Goal: Navigation & Orientation: Find specific page/section

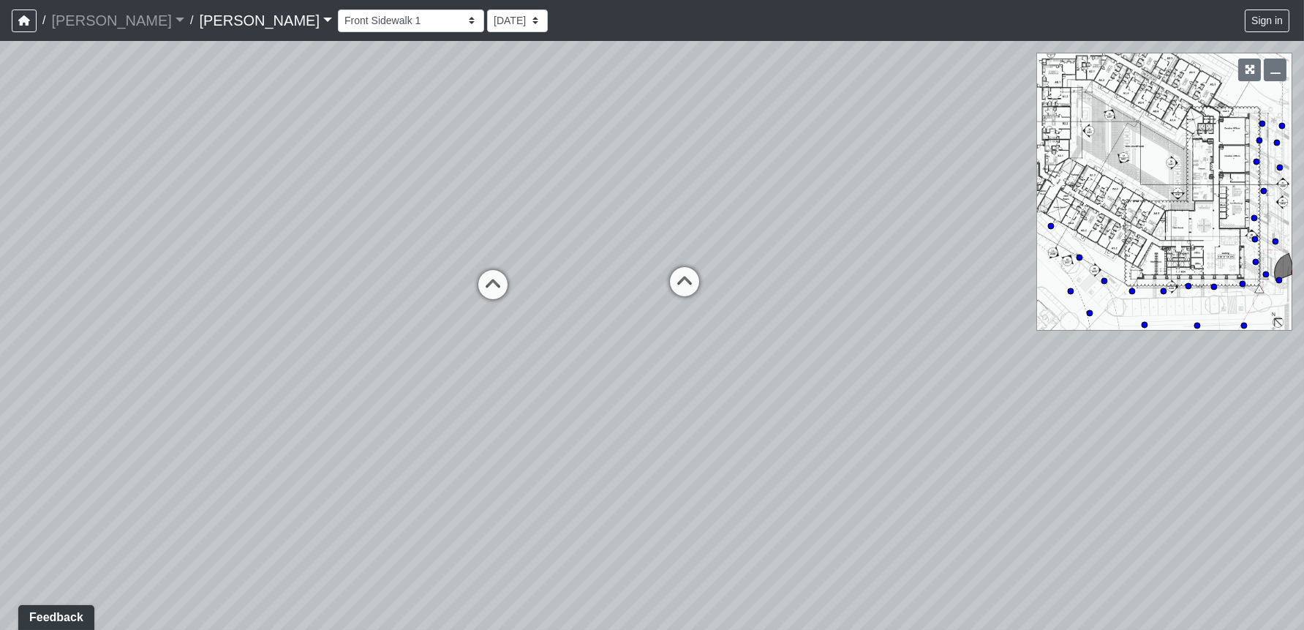
drag, startPoint x: 895, startPoint y: 560, endPoint x: 1195, endPoint y: 507, distance: 304.7
click at [1195, 507] on div "Loading... Leasing Entry 1 Loading... Front Sidewalk 2 Loading... Side Parking …" at bounding box center [652, 335] width 1304 height 589
drag, startPoint x: 383, startPoint y: 473, endPoint x: 970, endPoint y: 328, distance: 605.2
click at [979, 314] on div "Loading... Leasing Entry 1 Loading... Front Sidewalk 2 Loading... Side Parking …" at bounding box center [652, 335] width 1304 height 589
drag, startPoint x: 359, startPoint y: 339, endPoint x: 1165, endPoint y: 561, distance: 835.4
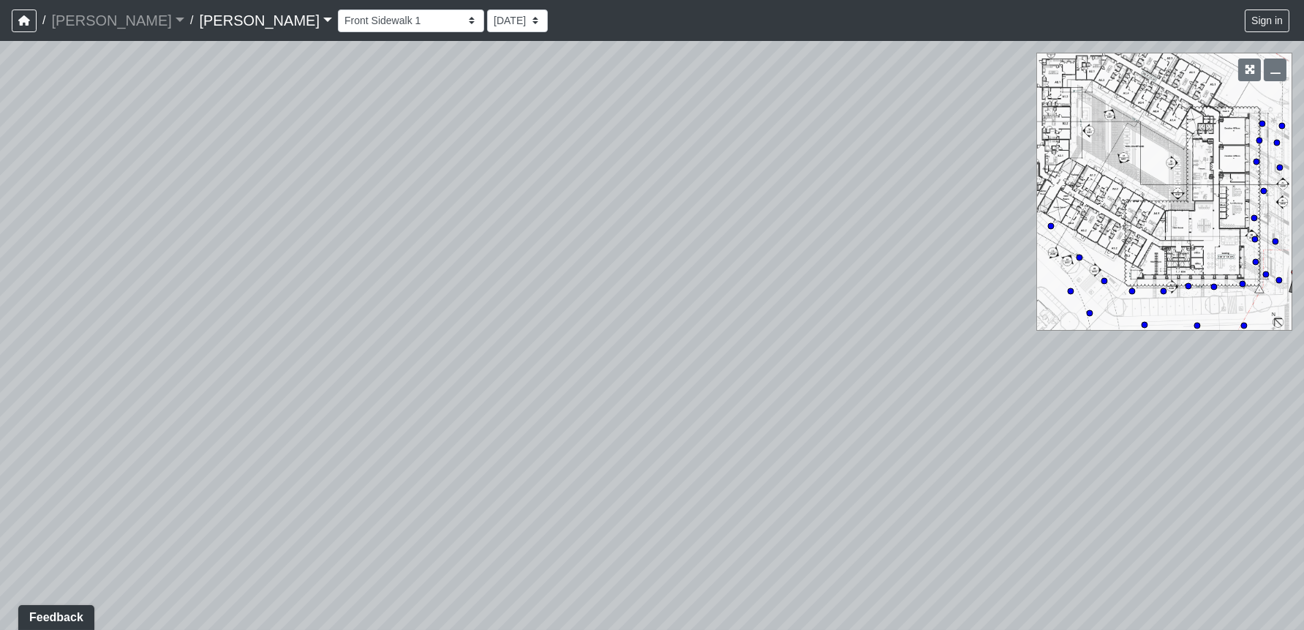
click at [1165, 561] on div "Loading... Leasing Entry 1 Loading... Front Sidewalk 2 Loading... Side Parking …" at bounding box center [652, 335] width 1304 height 589
drag, startPoint x: 835, startPoint y: 443, endPoint x: -86, endPoint y: 176, distance: 958.3
click at [0, 176] on html "/ [PERSON_NAME] [PERSON_NAME] Loading... / [PERSON_NAME] Loading... [PERSON_NAM…" at bounding box center [652, 315] width 1304 height 630
drag, startPoint x: 1112, startPoint y: 431, endPoint x: 496, endPoint y: 377, distance: 618.3
click at [358, 474] on div "Loading... Leasing Entry 1 Loading... Front Sidewalk 2 Loading... Side Parking …" at bounding box center [652, 335] width 1304 height 589
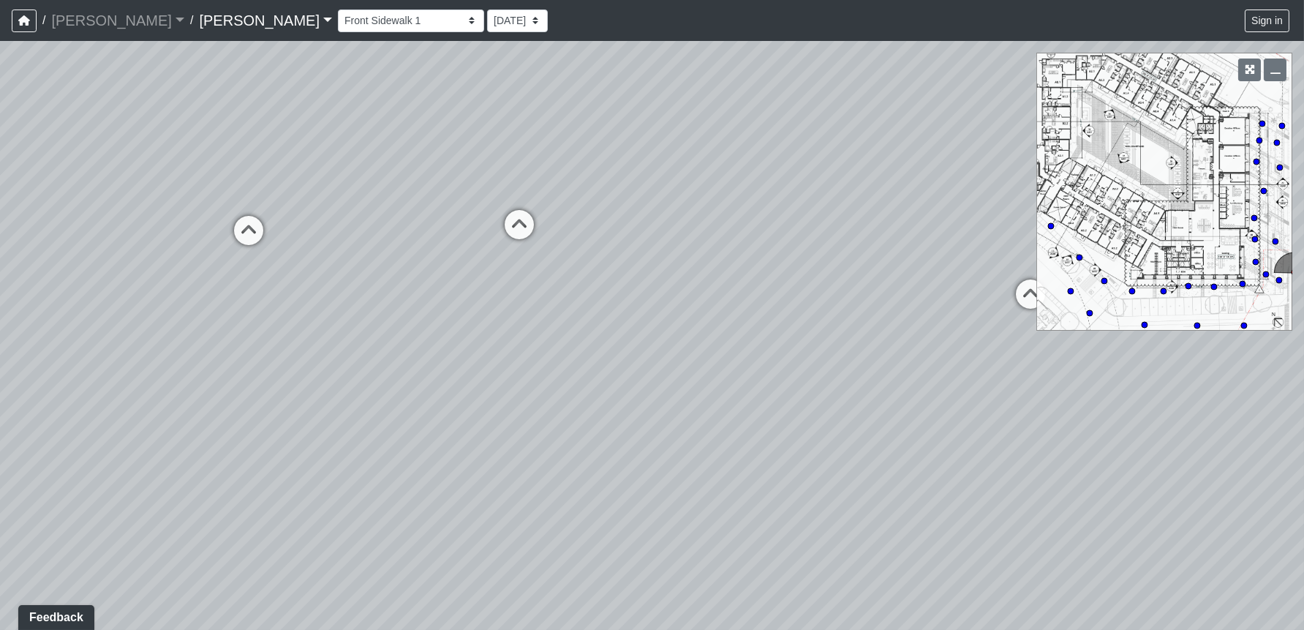
drag, startPoint x: 683, startPoint y: 278, endPoint x: 666, endPoint y: 457, distance: 180.0
click at [666, 457] on div "Loading... Leasing Entry 1 Loading... Front Sidewalk 2 Loading... Side Parking …" at bounding box center [652, 335] width 1304 height 589
click at [247, 232] on icon at bounding box center [249, 238] width 44 height 44
drag, startPoint x: 132, startPoint y: 326, endPoint x: 1297, endPoint y: 477, distance: 1175.1
click at [1297, 477] on div "Loading... Leasing Entry 1 Loading... Front Sidewalk 2 Loading... Side Parking …" at bounding box center [652, 335] width 1304 height 589
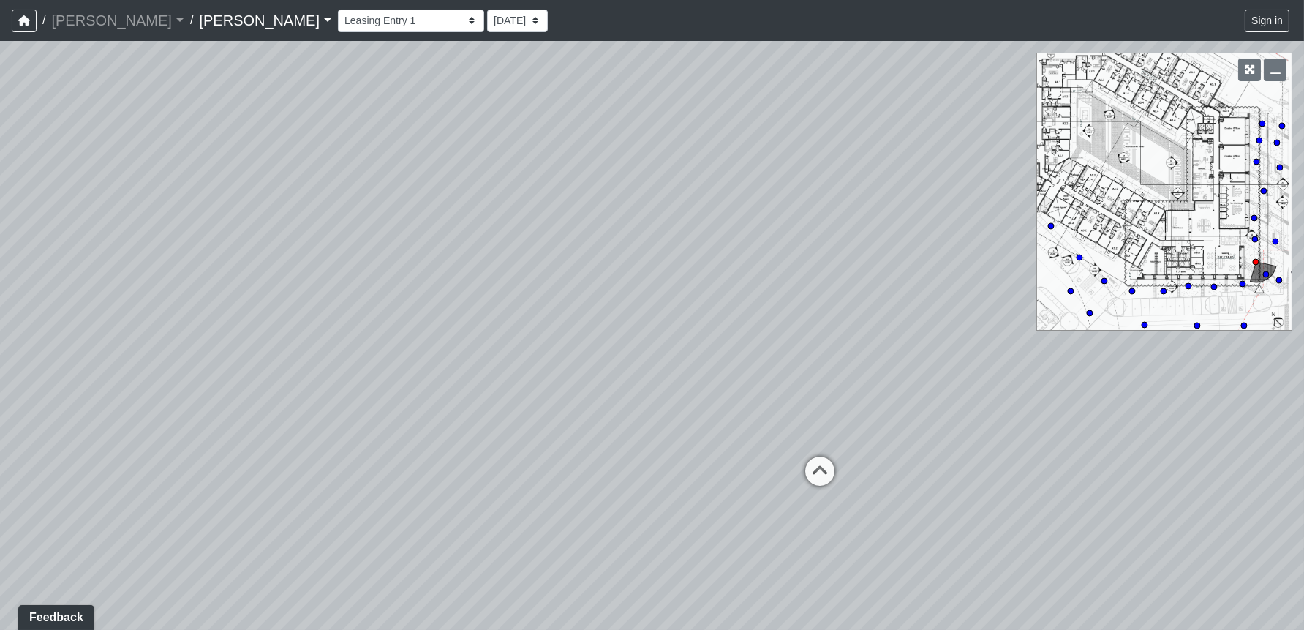
drag, startPoint x: 421, startPoint y: 470, endPoint x: 1131, endPoint y: 528, distance: 712.0
click at [1131, 528] on div "Loading... Leasing Entry 1 Loading... Front Sidewalk 2 Loading... Side Parking …" at bounding box center [652, 335] width 1304 height 589
click at [827, 493] on icon at bounding box center [838, 501] width 44 height 44
click at [440, 514] on icon at bounding box center [451, 526] width 44 height 44
drag, startPoint x: 879, startPoint y: 500, endPoint x: 201, endPoint y: 354, distance: 693.6
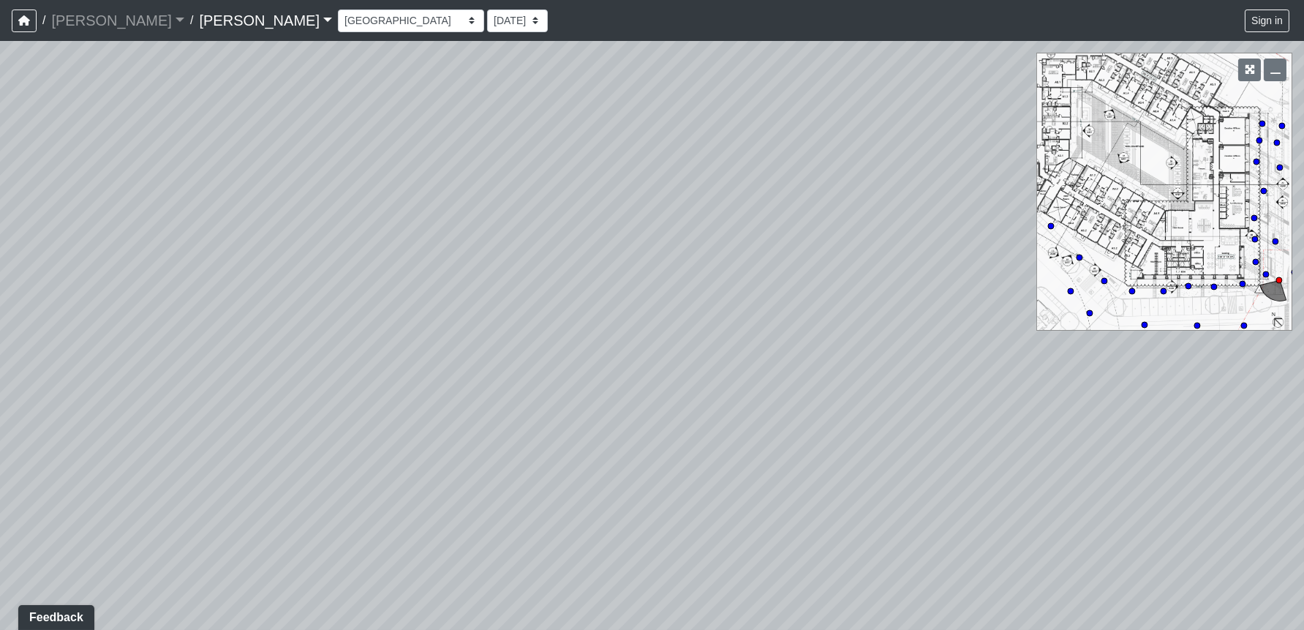
click at [201, 358] on div "Loading... Leasing Entry 1 Loading... Front Sidewalk 2 Loading... Side Parking …" at bounding box center [652, 335] width 1304 height 589
drag, startPoint x: 880, startPoint y: 413, endPoint x: 119, endPoint y: 378, distance: 762.4
click at [0, 382] on html "/ [PERSON_NAME] [PERSON_NAME] Loading... / [PERSON_NAME] Loading... [PERSON_NAM…" at bounding box center [652, 315] width 1304 height 630
drag, startPoint x: 972, startPoint y: 465, endPoint x: 506, endPoint y: 337, distance: 483.3
click at [506, 337] on div "Loading... Leasing Entry 1 Loading... Front Sidewalk 2 Loading... Side Parking …" at bounding box center [652, 335] width 1304 height 589
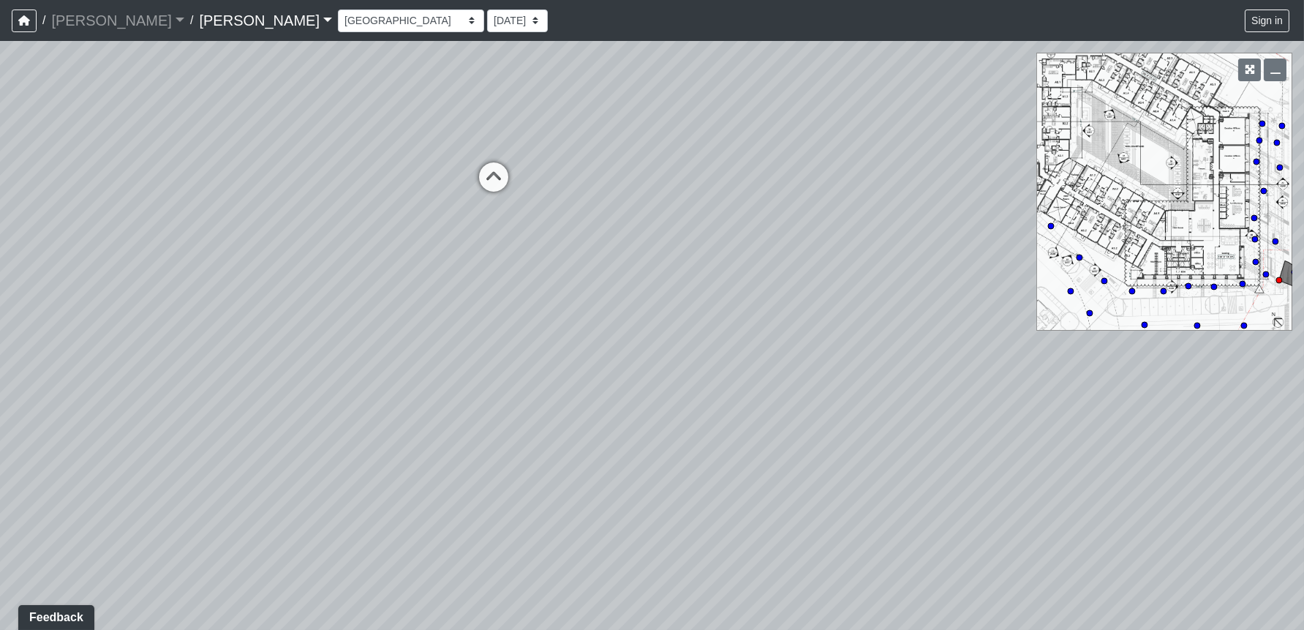
drag, startPoint x: 1037, startPoint y: 432, endPoint x: 146, endPoint y: 403, distance: 892.2
click at [146, 403] on div "Loading... Leasing Entry 1 Loading... Front Sidewalk 2 Loading... Side Parking …" at bounding box center [652, 335] width 1304 height 589
click at [500, 176] on icon at bounding box center [494, 184] width 44 height 44
drag, startPoint x: 249, startPoint y: 268, endPoint x: 815, endPoint y: 380, distance: 576.5
click at [815, 380] on div "Loading... Leasing Entry 1 Loading... Front Sidewalk 2 Loading... Side Parking …" at bounding box center [652, 335] width 1304 height 589
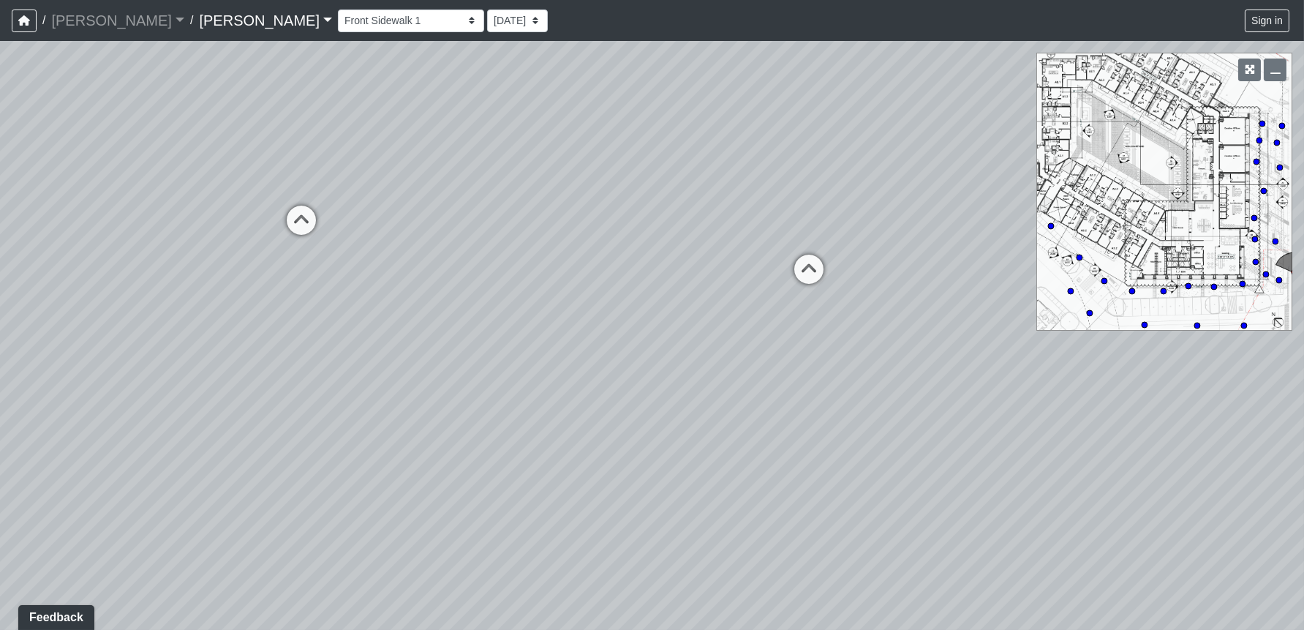
drag, startPoint x: 470, startPoint y: 492, endPoint x: 823, endPoint y: 510, distance: 353.0
click at [824, 510] on div "Loading... Leasing Entry 1 Loading... Front Sidewalk 2 Loading... Side Parking …" at bounding box center [652, 335] width 1304 height 589
drag, startPoint x: 492, startPoint y: 431, endPoint x: 1086, endPoint y: 402, distance: 594.7
click at [1086, 402] on div "Loading... Leasing Entry 1 Loading... Front Sidewalk 2 Loading... Side Parking …" at bounding box center [652, 335] width 1304 height 589
drag, startPoint x: 437, startPoint y: 402, endPoint x: -40, endPoint y: 413, distance: 477.9
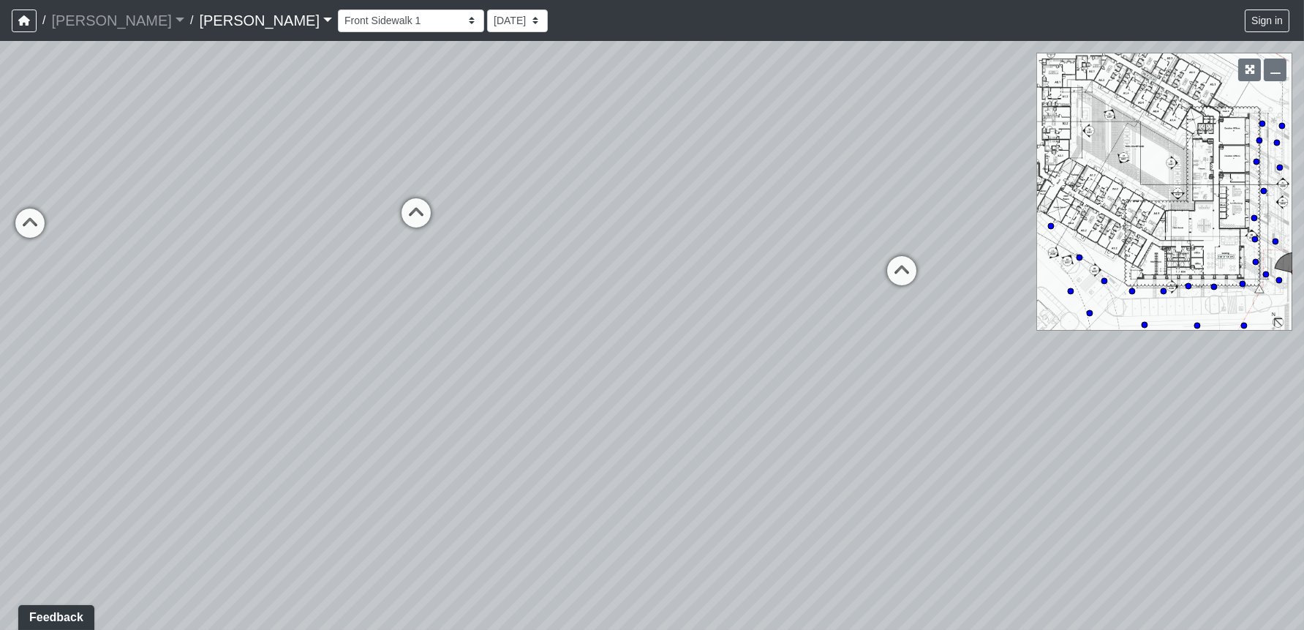
click at [0, 413] on html "/ [PERSON_NAME] [PERSON_NAME] Loading... / [PERSON_NAME] Loading... [PERSON_NAM…" at bounding box center [652, 315] width 1304 height 630
drag, startPoint x: 598, startPoint y: 321, endPoint x: 1061, endPoint y: 397, distance: 469.3
click at [1061, 397] on div "Loading... Leasing Entry 1 Loading... Front Sidewalk 2 Loading... Side Parking …" at bounding box center [652, 335] width 1304 height 589
drag, startPoint x: 939, startPoint y: 538, endPoint x: 528, endPoint y: 488, distance: 413.5
click at [528, 488] on div "Loading... Leasing Entry 1 Loading... Front Sidewalk 2 Loading... Side Parking …" at bounding box center [652, 335] width 1304 height 589
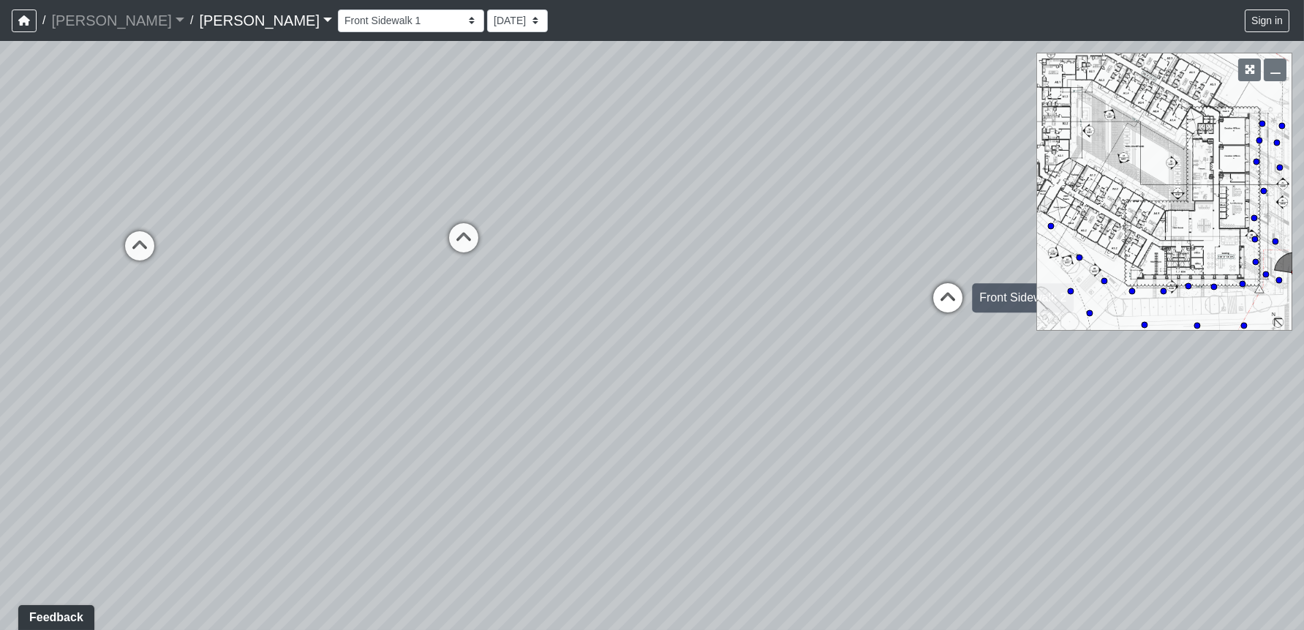
click at [944, 298] on icon at bounding box center [948, 305] width 44 height 44
click at [1268, 70] on button "button" at bounding box center [1275, 70] width 23 height 23
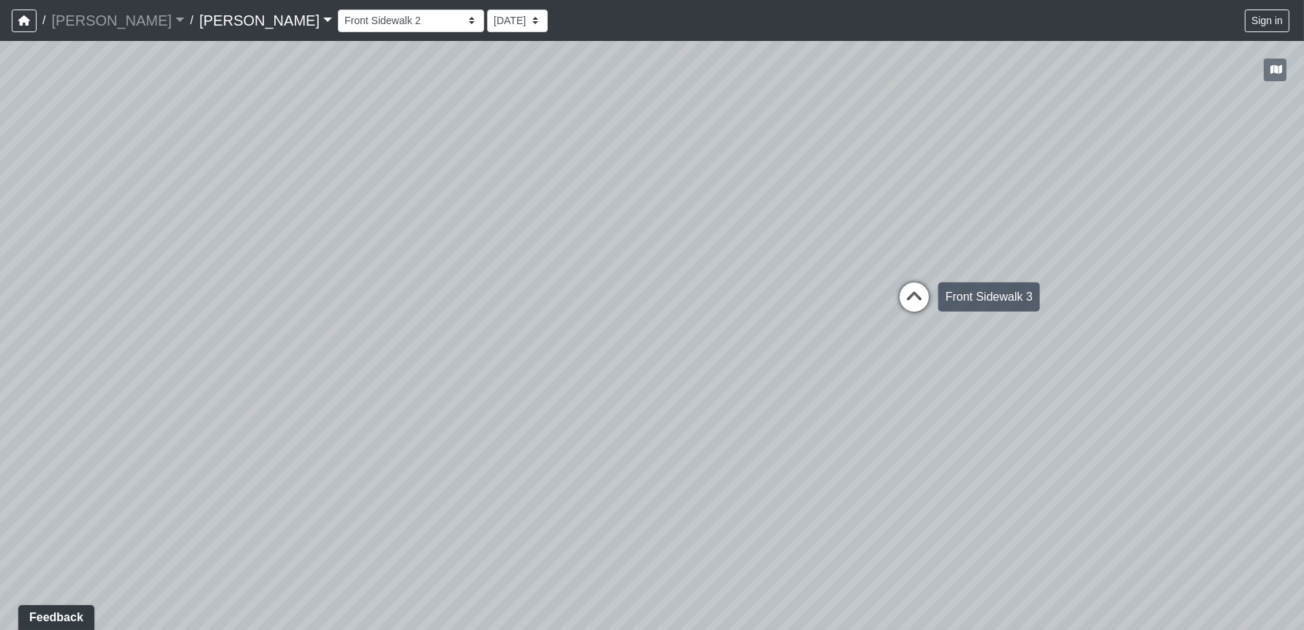
click at [906, 296] on icon at bounding box center [914, 304] width 44 height 44
drag, startPoint x: 674, startPoint y: 418, endPoint x: 894, endPoint y: 416, distance: 219.5
click at [1151, 425] on div "Loading... Leasing Entry 1 Loading... Front Sidewalk 2 Loading... Side Parking …" at bounding box center [652, 335] width 1304 height 589
drag, startPoint x: 820, startPoint y: 443, endPoint x: 1186, endPoint y: 503, distance: 370.5
click at [1186, 503] on div "Loading... Leasing Entry 1 Loading... Front Sidewalk 2 Loading... Side Parking …" at bounding box center [652, 335] width 1304 height 589
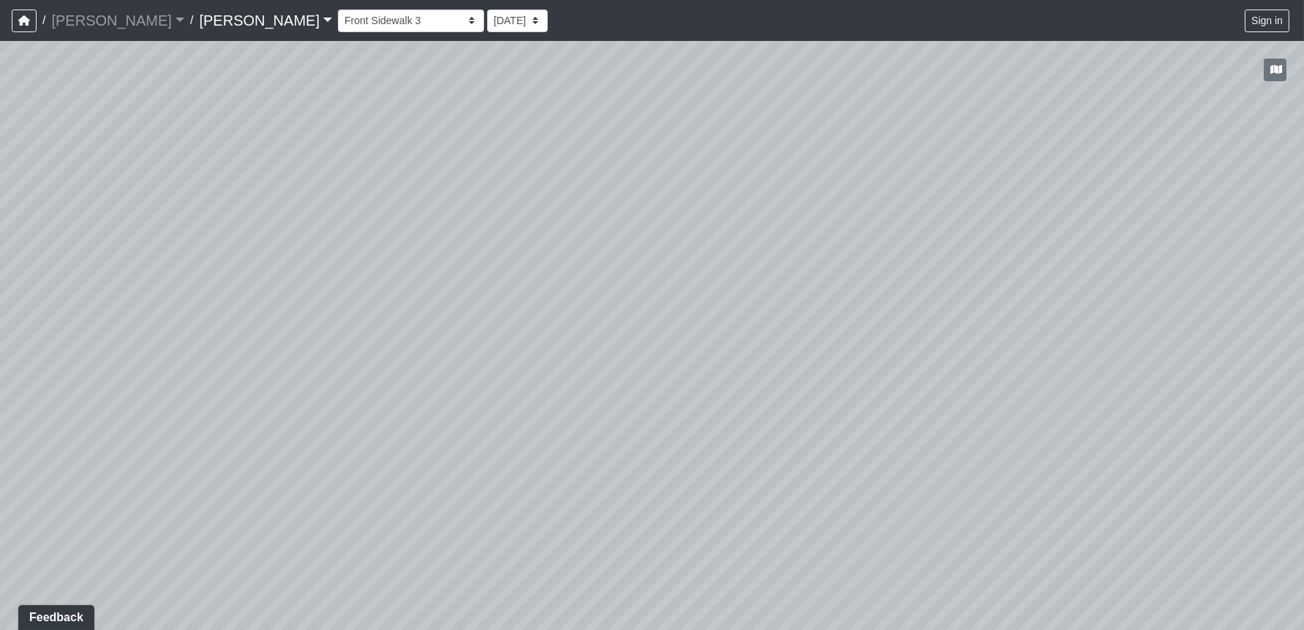
drag, startPoint x: 512, startPoint y: 484, endPoint x: 252, endPoint y: 337, distance: 298.8
click at [248, 341] on div "Loading... Leasing Entry 1 Loading... Front Sidewalk 2 Loading... Side Parking …" at bounding box center [652, 335] width 1304 height 589
drag, startPoint x: 794, startPoint y: 455, endPoint x: 362, endPoint y: 375, distance: 439.1
click at [362, 375] on div "Loading... Leasing Entry 1 Loading... Front Sidewalk 2 Loading... Side Parking …" at bounding box center [652, 335] width 1304 height 589
drag, startPoint x: 560, startPoint y: 328, endPoint x: 1510, endPoint y: 527, distance: 970.0
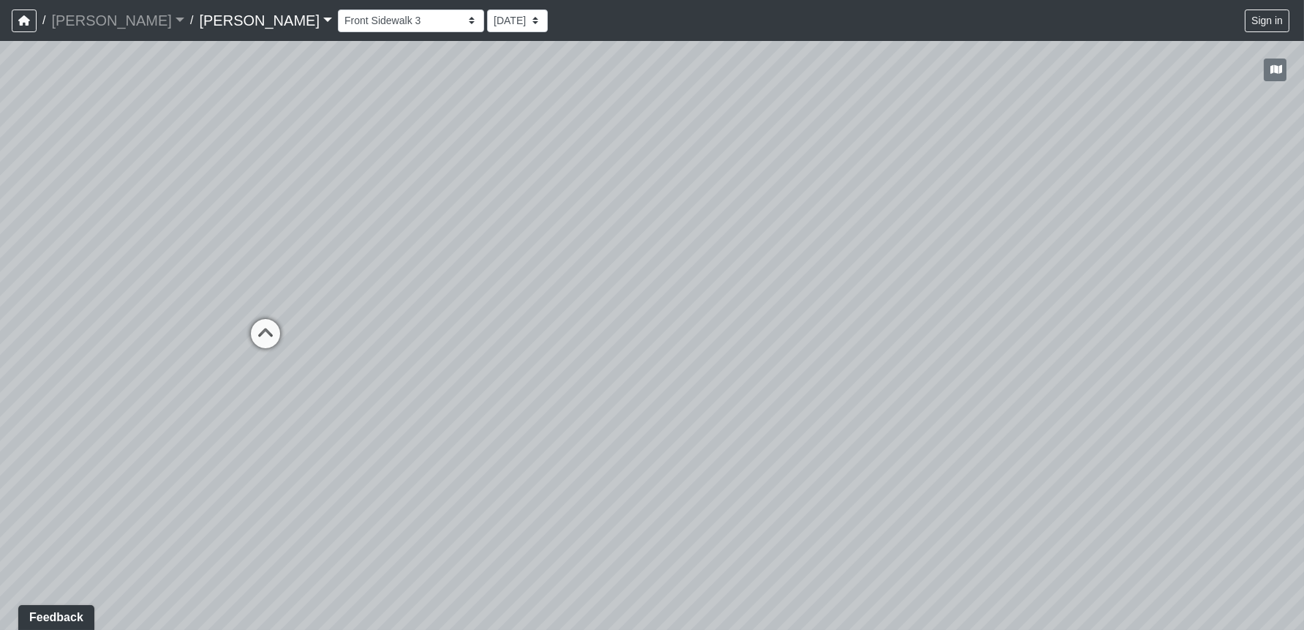
click at [1304, 527] on html "/ [PERSON_NAME] [PERSON_NAME] Loading... / [PERSON_NAME] Loading... [PERSON_NAM…" at bounding box center [652, 315] width 1304 height 630
drag, startPoint x: 580, startPoint y: 391, endPoint x: -4, endPoint y: 280, distance: 594.9
click at [0, 280] on html "/ [PERSON_NAME] [PERSON_NAME] Loading... / [PERSON_NAME] Loading... [PERSON_NAM…" at bounding box center [652, 315] width 1304 height 630
drag, startPoint x: 755, startPoint y: 317, endPoint x: 1246, endPoint y: 415, distance: 500.4
click at [1246, 415] on div "Loading... Leasing Entry 1 Loading... Front Sidewalk 2 Loading... Side Parking …" at bounding box center [652, 335] width 1304 height 589
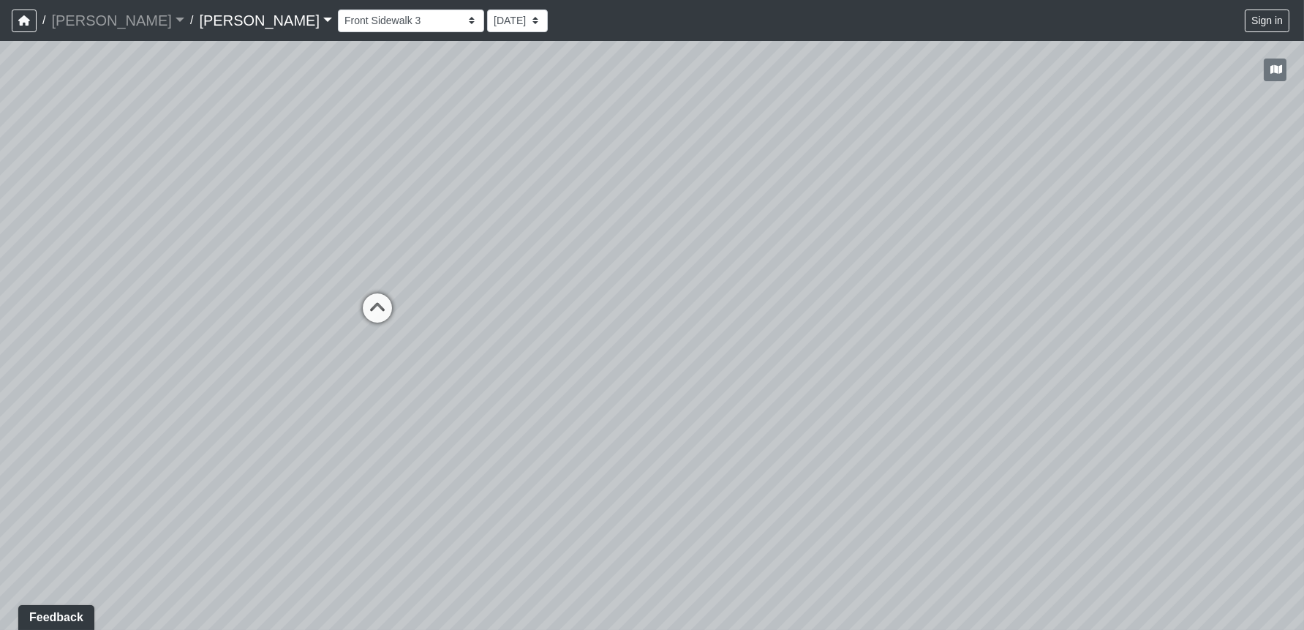
drag, startPoint x: 650, startPoint y: 386, endPoint x: 849, endPoint y: 381, distance: 199.0
click at [853, 380] on div "Loading... Leasing Entry 1 Loading... Front Sidewalk 2 Loading... Side Parking …" at bounding box center [652, 335] width 1304 height 589
drag, startPoint x: 511, startPoint y: 342, endPoint x: -86, endPoint y: 233, distance: 606.1
click at [0, 233] on html "/ [PERSON_NAME] [PERSON_NAME] Loading... / [PERSON_NAME] Loading... [PERSON_NAM…" at bounding box center [652, 315] width 1304 height 630
drag, startPoint x: 881, startPoint y: 358, endPoint x: 329, endPoint y: 367, distance: 551.7
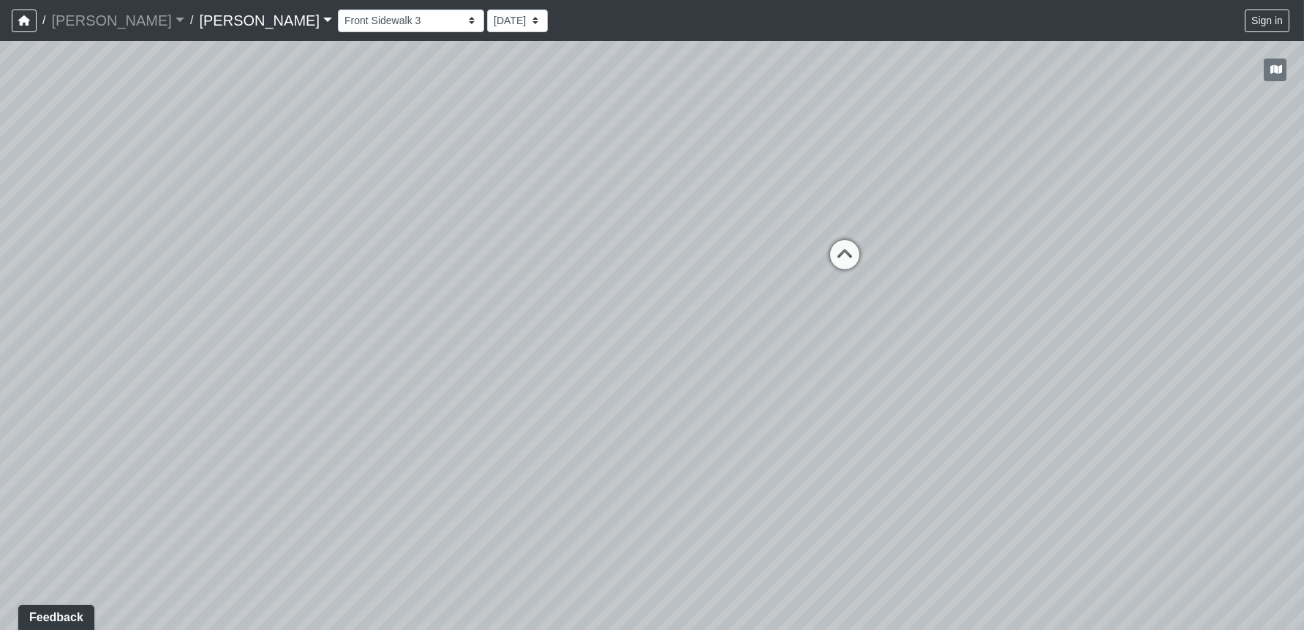
click at [178, 417] on div "Loading... Leasing Entry 1 Loading... Front Sidewalk 2 Loading... Side Parking …" at bounding box center [652, 335] width 1304 height 589
drag, startPoint x: 811, startPoint y: 263, endPoint x: 942, endPoint y: 247, distance: 132.8
click at [942, 247] on div "Loading... Leasing Entry 1 Loading... Front Sidewalk 2 Loading... Side Parking …" at bounding box center [652, 335] width 1304 height 589
drag, startPoint x: 366, startPoint y: 440, endPoint x: 1184, endPoint y: 454, distance: 818.7
click at [1184, 454] on div "Loading... Leasing Entry 1 Loading... Front Sidewalk 2 Loading... Side Parking …" at bounding box center [652, 335] width 1304 height 589
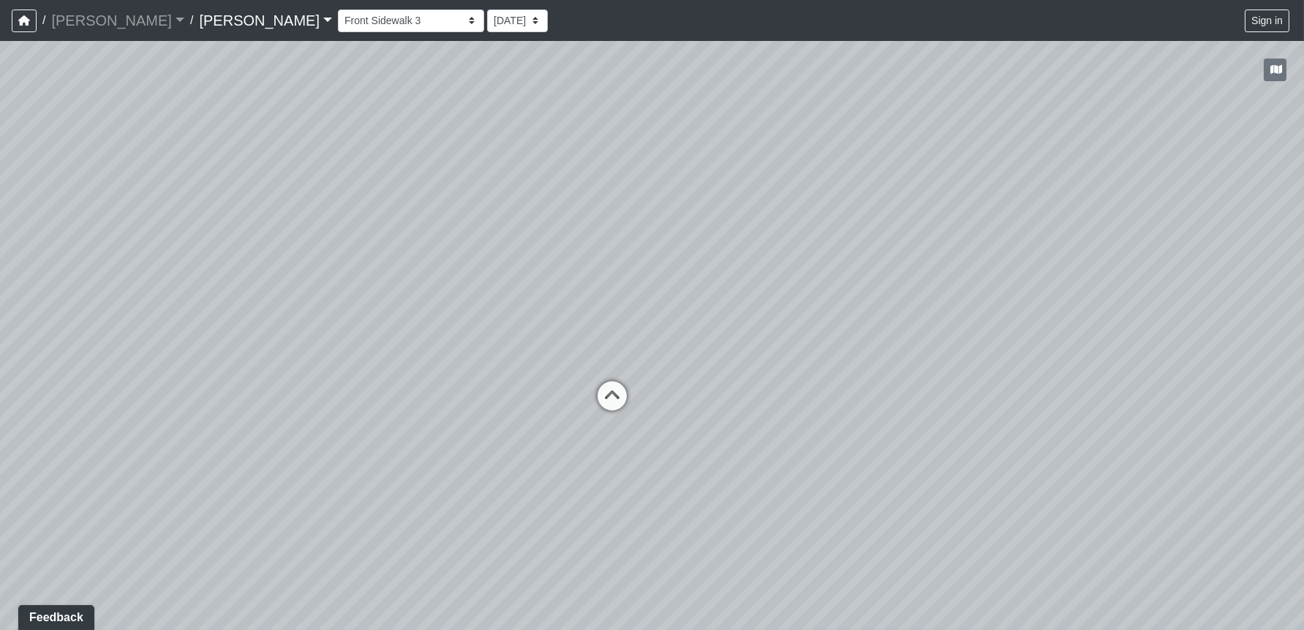
drag, startPoint x: 289, startPoint y: 421, endPoint x: 964, endPoint y: 593, distance: 696.8
click at [964, 593] on div "Loading... Leasing Entry 1 Loading... Front Sidewalk 2 Loading... Side Parking …" at bounding box center [652, 335] width 1304 height 589
drag, startPoint x: 634, startPoint y: 420, endPoint x: 241, endPoint y: 274, distance: 419.0
click at [241, 274] on div "Loading... Leasing Entry 1 Loading... Front Sidewalk 2 Loading... Side Parking …" at bounding box center [652, 335] width 1304 height 589
drag, startPoint x: 541, startPoint y: 325, endPoint x: 915, endPoint y: 205, distance: 393.3
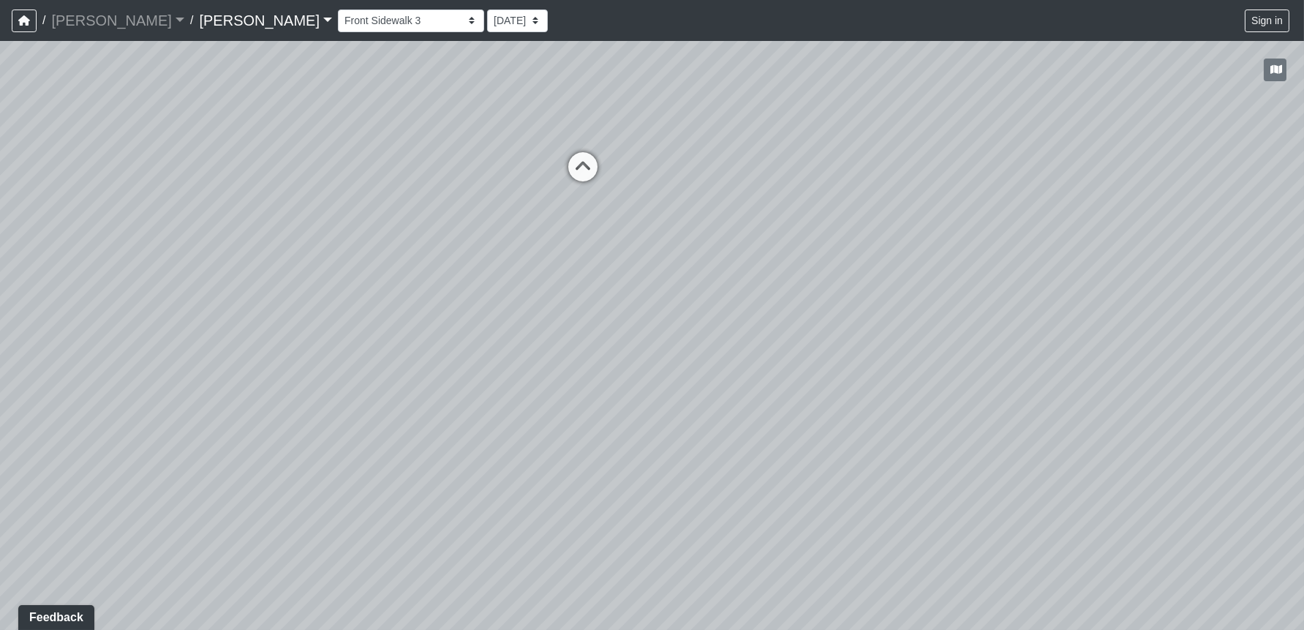
click at [915, 205] on div "Loading... Leasing Entry 1 Loading... Front Sidewalk 2 Loading... Side Parking …" at bounding box center [652, 335] width 1304 height 589
drag, startPoint x: 1086, startPoint y: 374, endPoint x: 232, endPoint y: 195, distance: 873.1
click at [232, 195] on div "Loading... Leasing Entry 1 Loading... Front Sidewalk 2 Loading... Side Parking …" at bounding box center [652, 335] width 1304 height 589
drag, startPoint x: 366, startPoint y: 308, endPoint x: 929, endPoint y: 476, distance: 587.9
click at [929, 476] on div "Loading... Leasing Entry 1 Loading... Front Sidewalk 2 Loading... Side Parking …" at bounding box center [652, 335] width 1304 height 589
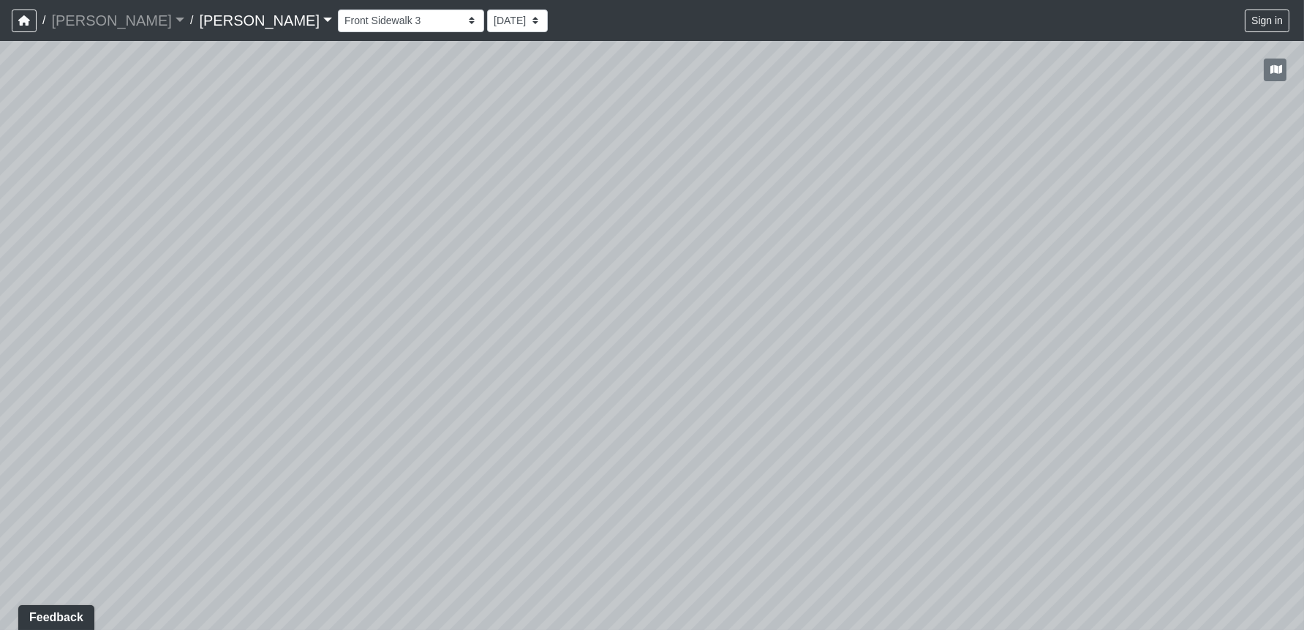
drag, startPoint x: 598, startPoint y: 135, endPoint x: -86, endPoint y: 252, distance: 693.9
click at [0, 252] on html "/ [PERSON_NAME] [PERSON_NAME] Loading... / [PERSON_NAME] Loading... [PERSON_NAM…" at bounding box center [652, 315] width 1304 height 630
drag, startPoint x: 860, startPoint y: 285, endPoint x: 771, endPoint y: 321, distance: 96.5
click at [771, 321] on div "Loading... Leasing Entry 1 Loading... Front Sidewalk 2 Loading... Side Parking …" at bounding box center [652, 335] width 1304 height 589
drag, startPoint x: 266, startPoint y: 437, endPoint x: 399, endPoint y: 305, distance: 187.8
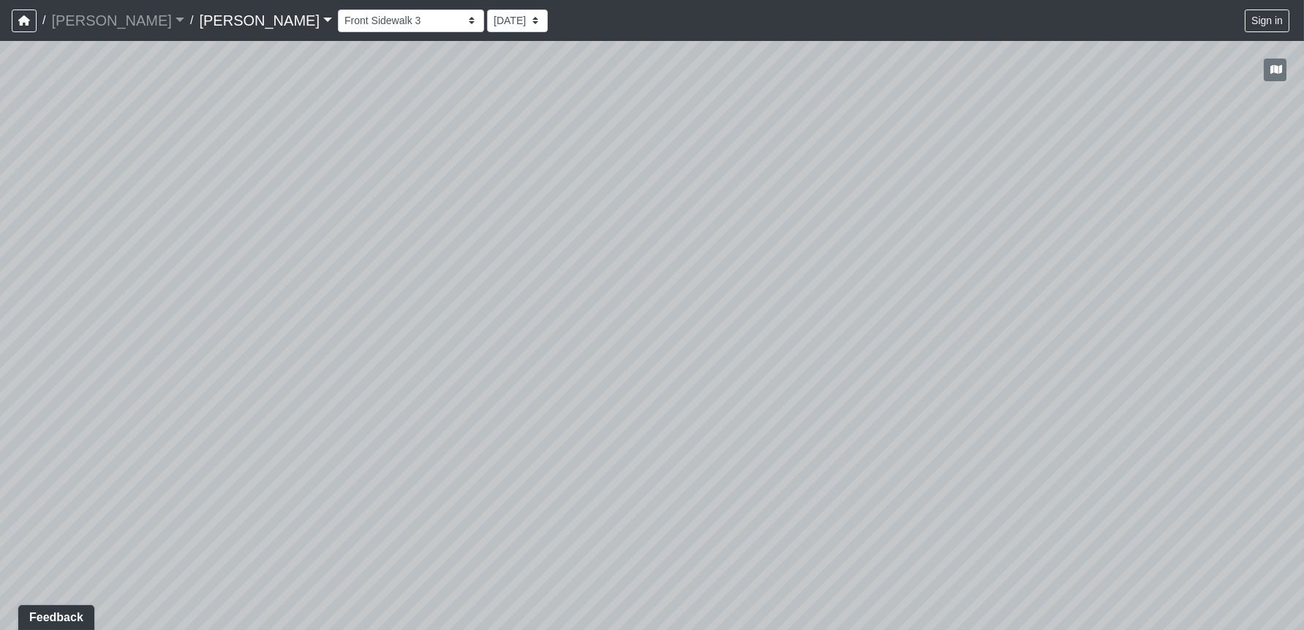
click at [988, 388] on div "Loading... Leasing Entry 1 Loading... Front Sidewalk 2 Loading... Side Parking …" at bounding box center [652, 335] width 1304 height 589
drag, startPoint x: 162, startPoint y: 290, endPoint x: 506, endPoint y: 281, distance: 343.2
click at [506, 281] on div "Loading... Leasing Entry 1 Loading... Front Sidewalk 2 Loading... Side Parking …" at bounding box center [652, 335] width 1304 height 589
click at [388, 200] on icon at bounding box center [398, 212] width 44 height 44
click at [451, 207] on icon at bounding box center [455, 215] width 44 height 44
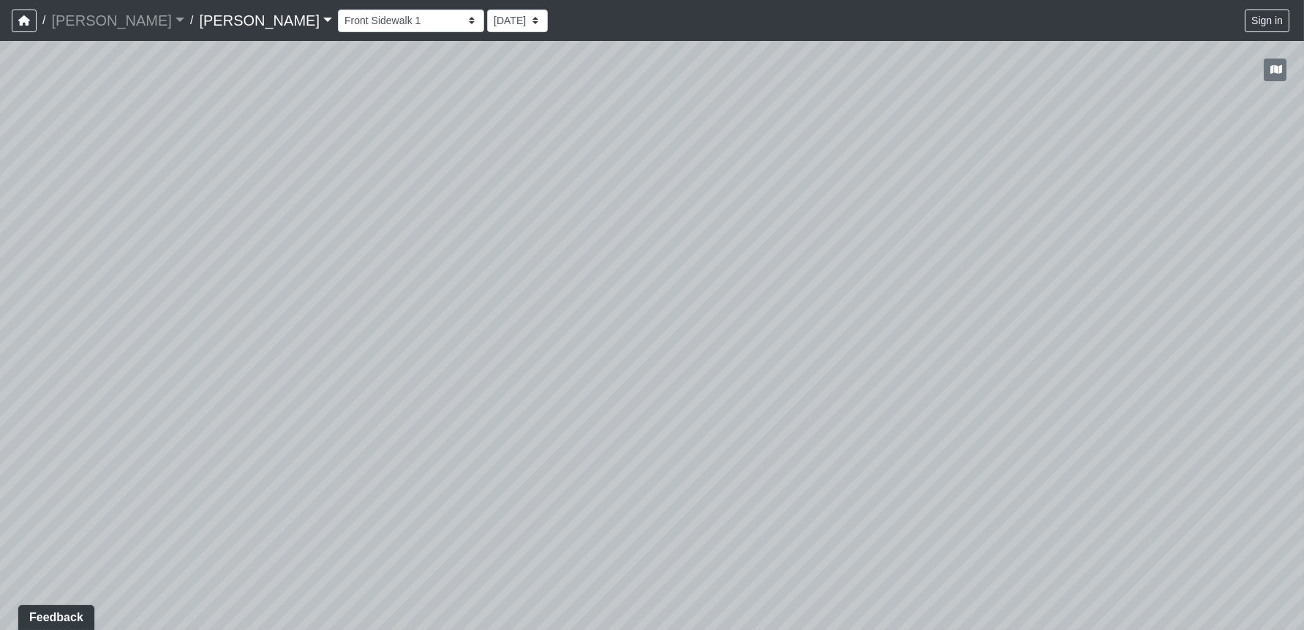
drag, startPoint x: 941, startPoint y: 395, endPoint x: -23, endPoint y: 252, distance: 974.7
click at [0, 252] on html "/ [PERSON_NAME] [PERSON_NAME] Loading... / [PERSON_NAME] Loading... [PERSON_NAM…" at bounding box center [652, 315] width 1304 height 630
drag, startPoint x: 1073, startPoint y: 344, endPoint x: 815, endPoint y: 516, distance: 310.6
click at [815, 516] on div "Loading... Leasing Entry 1 Loading... Front Sidewalk 2 Loading... Side Parking …" at bounding box center [652, 335] width 1304 height 589
drag, startPoint x: 1020, startPoint y: 342, endPoint x: 901, endPoint y: 274, distance: 136.3
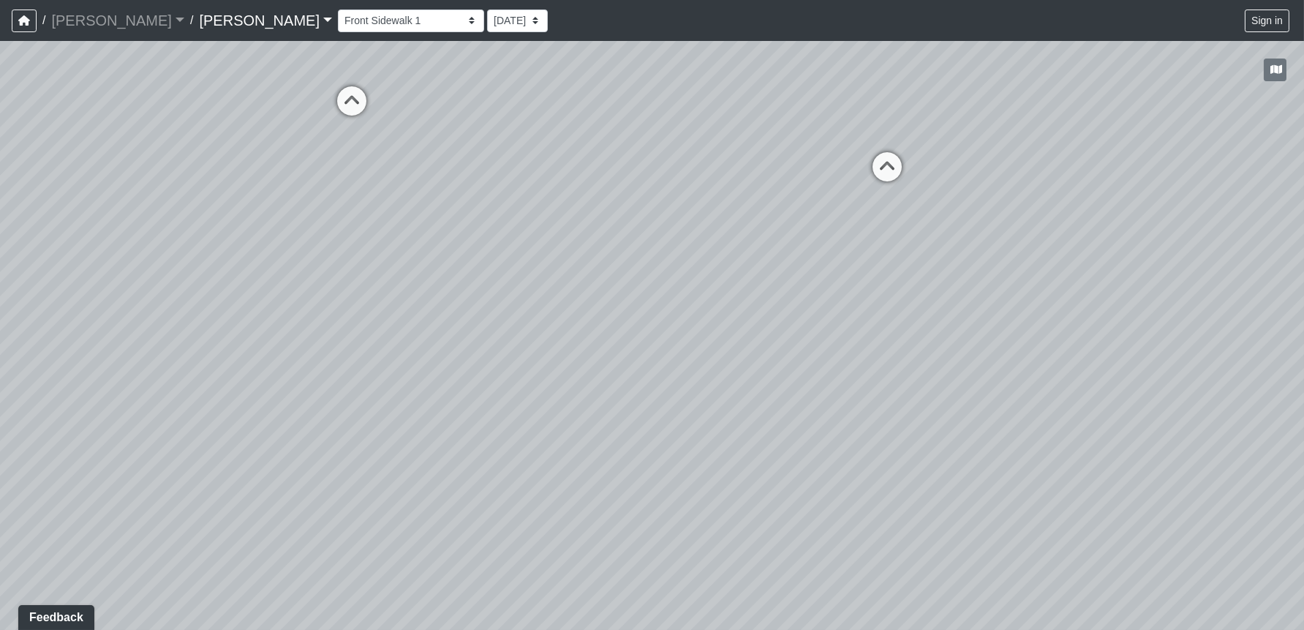
click at [901, 274] on div "Loading... Leasing Entry 1 Loading... Front Sidewalk 2 Loading... Side Parking …" at bounding box center [652, 335] width 1304 height 589
drag, startPoint x: 931, startPoint y: 184, endPoint x: 1105, endPoint y: 394, distance: 271.7
click at [1105, 394] on div "Loading... Leasing Entry 1 Loading... Front Sidewalk 2 Loading... Side Parking …" at bounding box center [652, 335] width 1304 height 589
drag, startPoint x: 634, startPoint y: 486, endPoint x: 1094, endPoint y: 378, distance: 472.0
click at [1094, 378] on div "Loading... Leasing Entry 1 Loading... Front Sidewalk 2 Loading... Side Parking …" at bounding box center [652, 335] width 1304 height 589
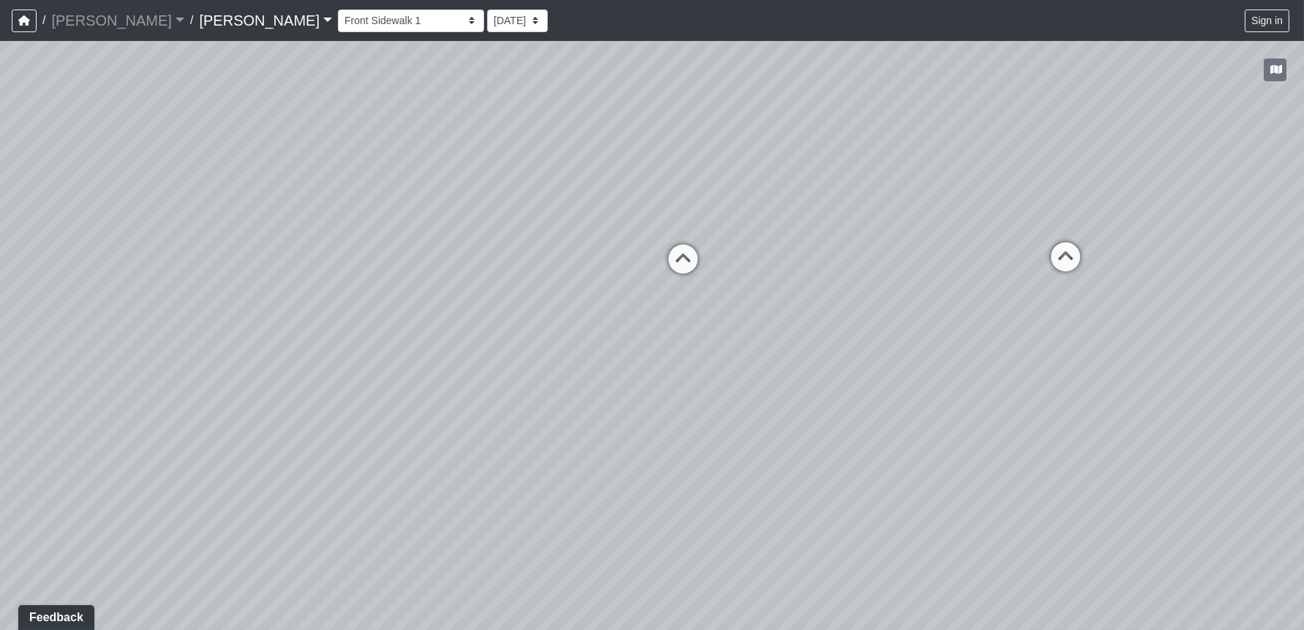
drag, startPoint x: 466, startPoint y: 343, endPoint x: 1009, endPoint y: 390, distance: 544.8
click at [1009, 390] on div "Loading... Leasing Entry 1 Loading... Front Sidewalk 2 Loading... Side Parking …" at bounding box center [652, 335] width 1304 height 589
drag, startPoint x: 590, startPoint y: 317, endPoint x: 23, endPoint y: 181, distance: 583.1
click at [5, 181] on div "Loading... Leasing Entry 1 Loading... Front Sidewalk 2 Loading... Side Parking …" at bounding box center [652, 335] width 1304 height 589
drag, startPoint x: 981, startPoint y: 416, endPoint x: 759, endPoint y: 577, distance: 274.4
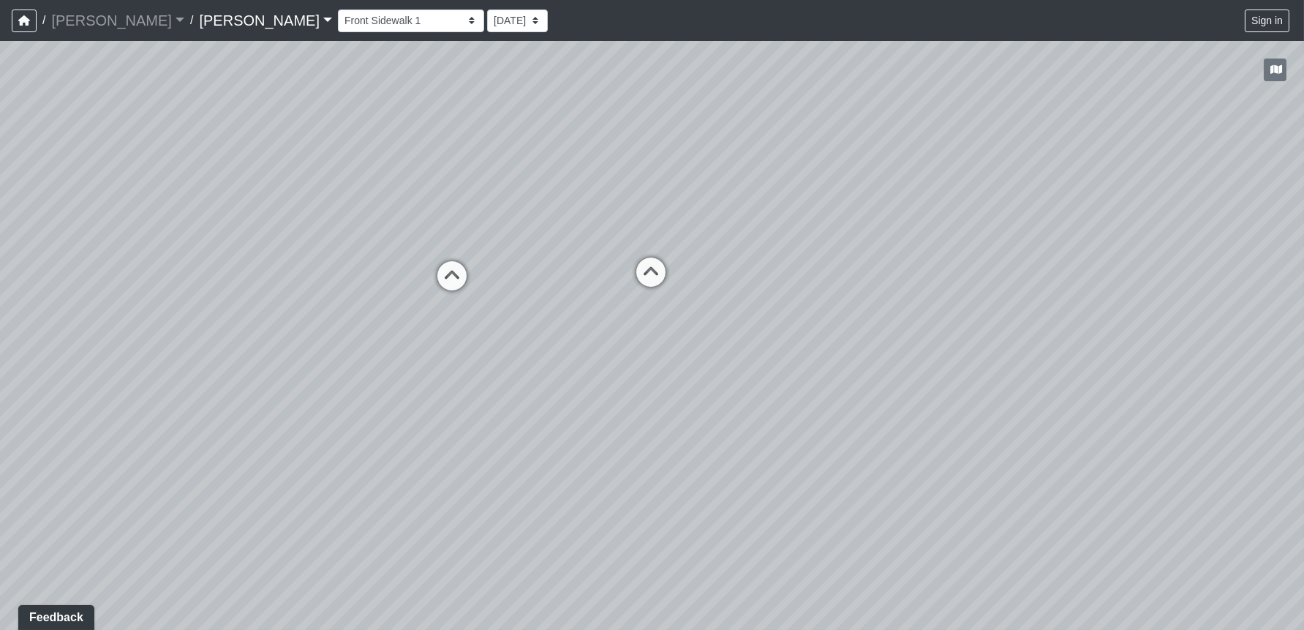
click at [759, 577] on div "Loading... Leasing Entry 1 Loading... Front Sidewalk 2 Loading... Side Parking …" at bounding box center [652, 335] width 1304 height 589
drag, startPoint x: 569, startPoint y: 481, endPoint x: 359, endPoint y: 534, distance: 216.5
click at [359, 534] on div "Loading... Leasing Entry 1 Loading... Front Sidewalk 2 Loading... Side Parking …" at bounding box center [652, 335] width 1304 height 589
drag, startPoint x: 981, startPoint y: 550, endPoint x: 1044, endPoint y: 474, distance: 98.7
click at [1044, 474] on div "Loading... Leasing Entry 1 Loading... Front Sidewalk 2 Loading... Side Parking …" at bounding box center [652, 335] width 1304 height 589
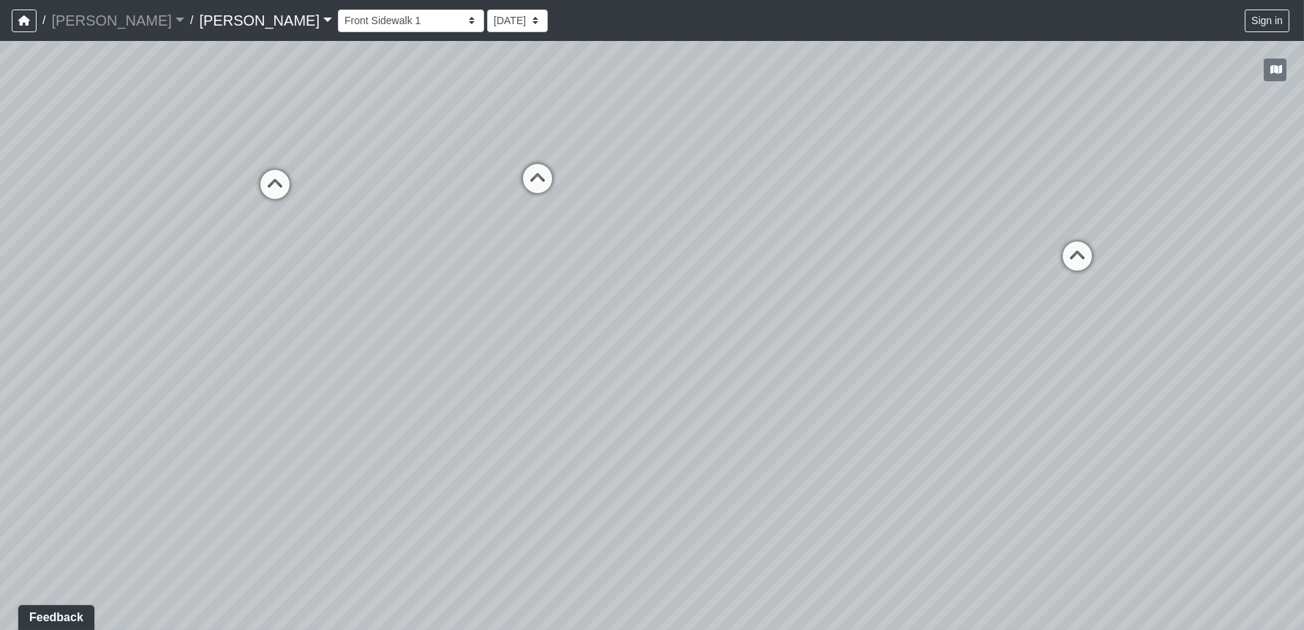
drag, startPoint x: 550, startPoint y: 459, endPoint x: 525, endPoint y: 378, distance: 84.2
click at [525, 378] on div "Loading... Leasing Entry 1 Loading... Front Sidewalk 2 Loading... Side Parking …" at bounding box center [652, 335] width 1304 height 589
drag, startPoint x: 1075, startPoint y: 427, endPoint x: 571, endPoint y: 486, distance: 506.8
click at [825, 601] on div "Loading... Leasing Entry 1 Loading... Front Sidewalk 2 Loading... Side Parking …" at bounding box center [652, 335] width 1304 height 589
drag, startPoint x: 356, startPoint y: 429, endPoint x: 334, endPoint y: 258, distance: 171.9
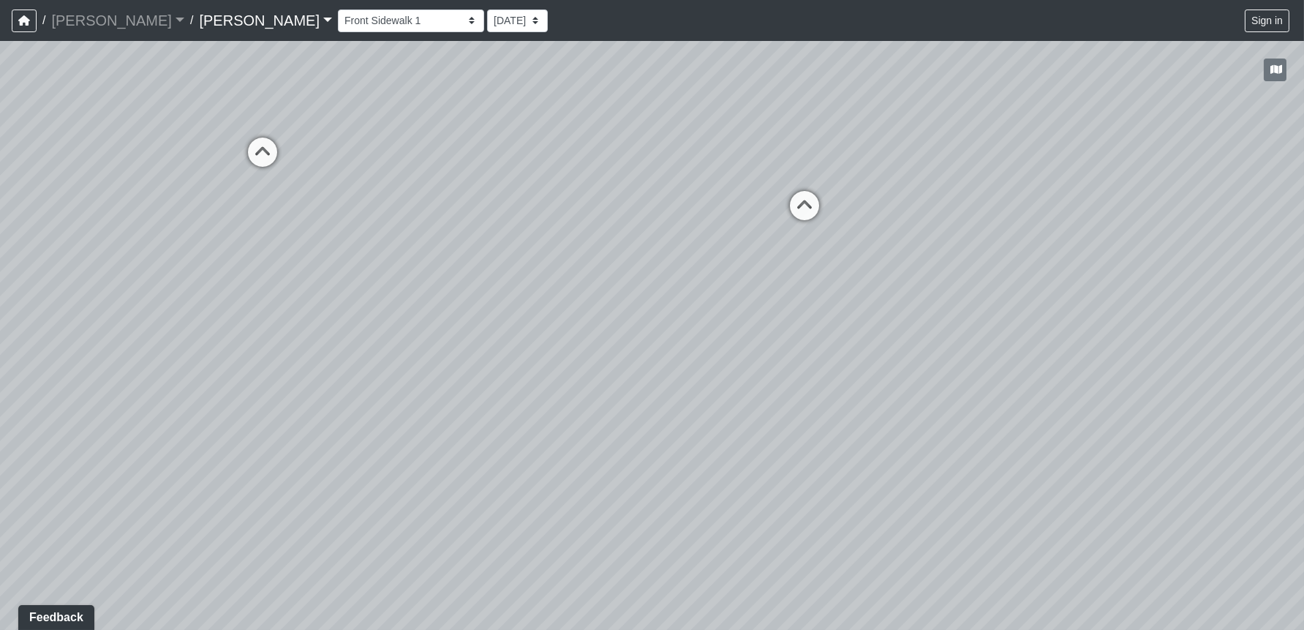
click at [322, 232] on div "Loading... Leasing Entry 1 Loading... Front Sidewalk 2 Loading... Side Parking …" at bounding box center [652, 335] width 1304 height 589
drag, startPoint x: 754, startPoint y: 250, endPoint x: 478, endPoint y: 170, distance: 287.3
click at [478, 170] on div "Loading... Leasing Entry 1 Loading... Front Sidewalk 2 Loading... Side Parking …" at bounding box center [652, 335] width 1304 height 589
drag, startPoint x: 805, startPoint y: 375, endPoint x: 1112, endPoint y: 517, distance: 338.1
click at [1112, 517] on div "Loading... Leasing Entry 1 Loading... Front Sidewalk 2 Loading... Side Parking …" at bounding box center [652, 335] width 1304 height 589
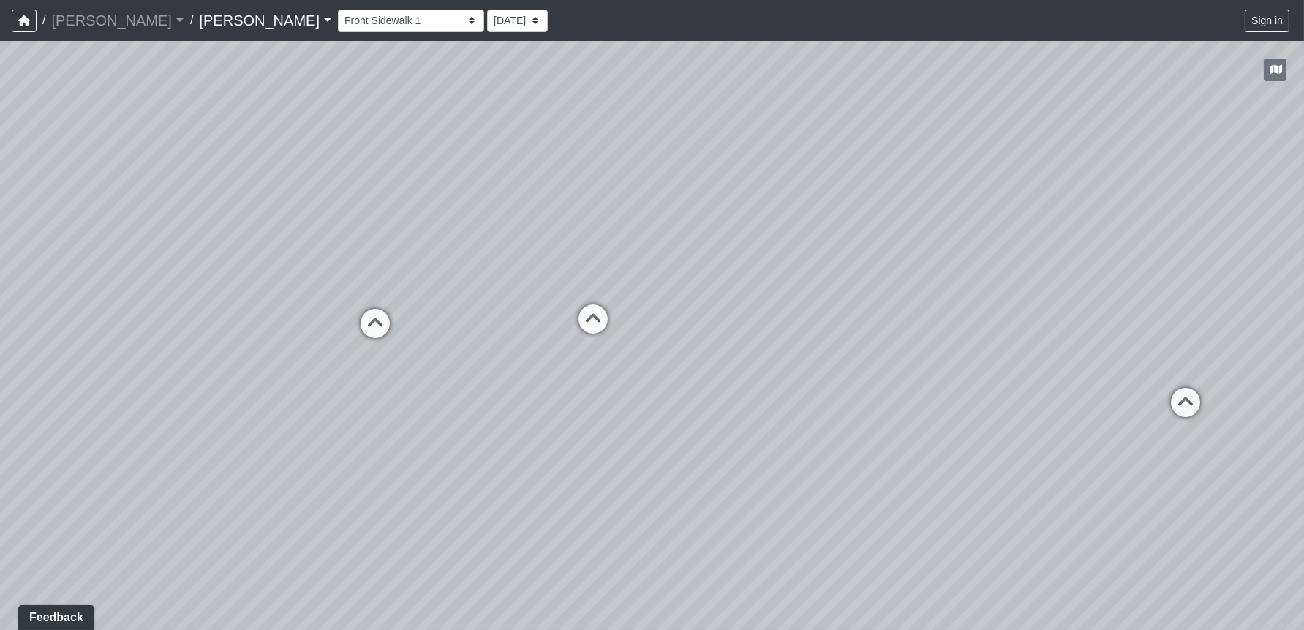
drag, startPoint x: 615, startPoint y: 362, endPoint x: 975, endPoint y: 482, distance: 379.4
click at [975, 482] on div "Loading... Leasing Entry 1 Loading... Front Sidewalk 2 Loading... Side Parking …" at bounding box center [652, 335] width 1304 height 589
drag, startPoint x: 1092, startPoint y: 424, endPoint x: 960, endPoint y: 274, distance: 200.6
click at [960, 274] on div "Loading... Leasing Entry 1 Loading... Front Sidewalk 2 Loading... Side Parking …" at bounding box center [652, 335] width 1304 height 589
drag, startPoint x: 947, startPoint y: 443, endPoint x: 445, endPoint y: 266, distance: 532.8
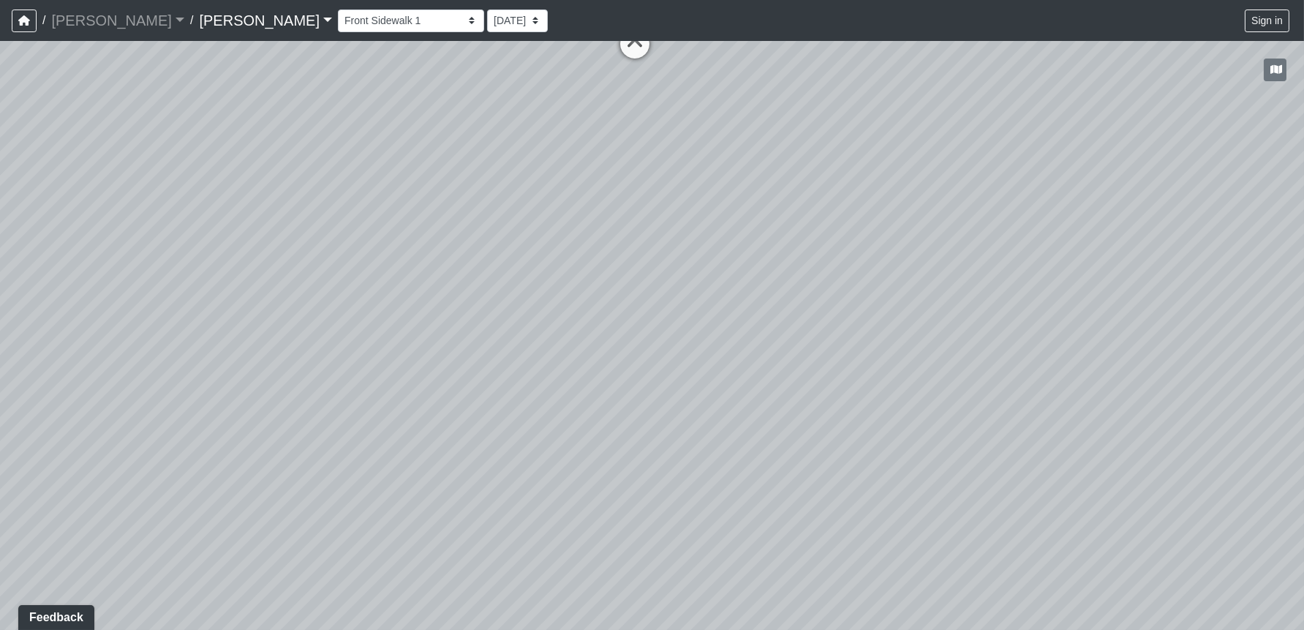
click at [445, 266] on div "Loading... Leasing Entry 1 Loading... Front Sidewalk 2 Loading... Side Parking …" at bounding box center [652, 335] width 1304 height 589
drag, startPoint x: 701, startPoint y: 388, endPoint x: 854, endPoint y: 587, distance: 252.0
click at [1092, 619] on div "Loading... Leasing Entry 1 Loading... Front Sidewalk 2 Loading... Side Parking …" at bounding box center [652, 335] width 1304 height 589
drag, startPoint x: 732, startPoint y: 528, endPoint x: 762, endPoint y: 534, distance: 31.3
click at [762, 534] on div "Loading... Leasing Entry 1 Loading... Front Sidewalk 2 Loading... Side Parking …" at bounding box center [652, 335] width 1304 height 589
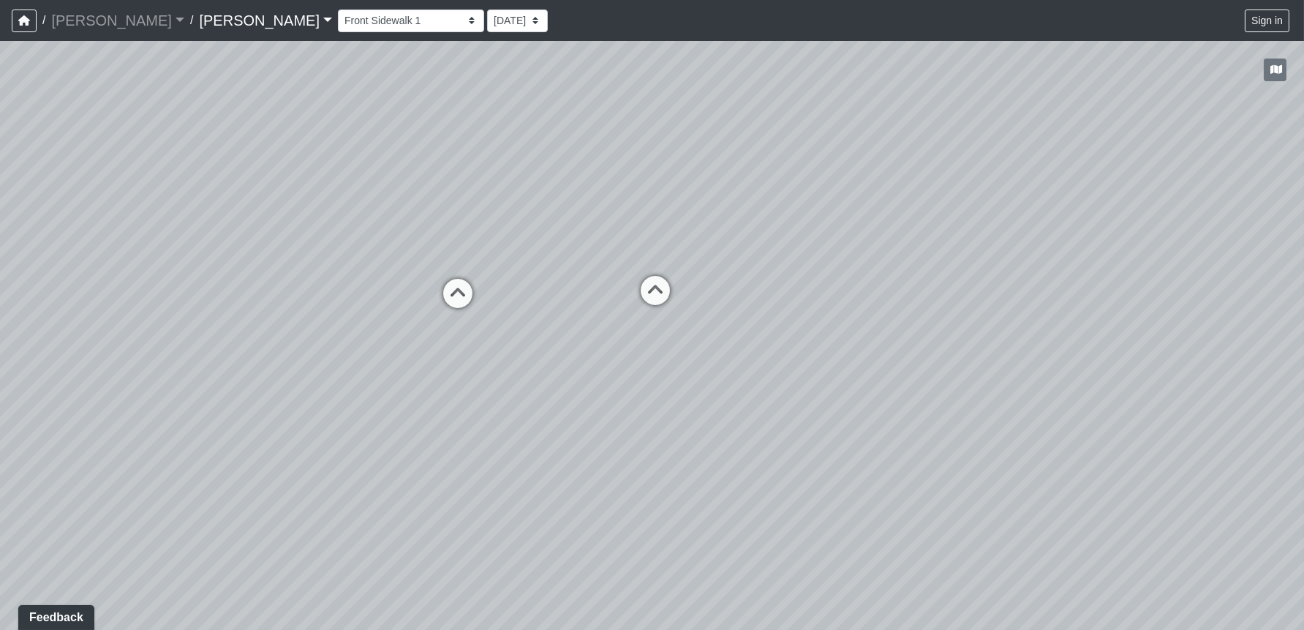
drag, startPoint x: 497, startPoint y: 471, endPoint x: 805, endPoint y: 524, distance: 312.5
click at [805, 524] on div "Loading... Leasing Entry 1 Loading... Front Sidewalk 2 Loading... Side Parking …" at bounding box center [652, 335] width 1304 height 589
drag, startPoint x: 473, startPoint y: 424, endPoint x: 1005, endPoint y: 410, distance: 532.8
click at [1005, 410] on div "Loading... Leasing Entry 1 Loading... Front Sidewalk 2 Loading... Side Parking …" at bounding box center [652, 335] width 1304 height 589
drag, startPoint x: 562, startPoint y: 483, endPoint x: 1012, endPoint y: 587, distance: 462.6
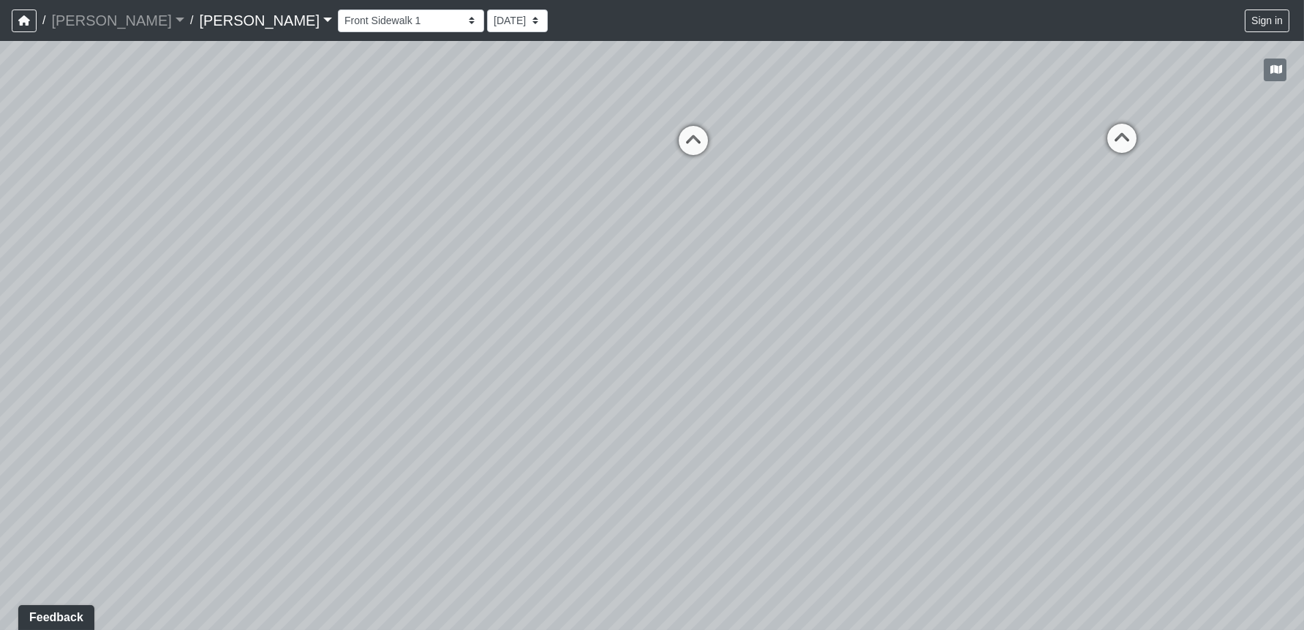
click at [1012, 587] on div "Loading... Leasing Entry 1 Loading... Front Sidewalk 2 Loading... Side Parking …" at bounding box center [652, 335] width 1304 height 589
drag, startPoint x: 140, startPoint y: 460, endPoint x: 497, endPoint y: 400, distance: 362.7
click at [697, 358] on div "Loading... Leasing Entry 1 Loading... Front Sidewalk 2 Loading... Side Parking …" at bounding box center [652, 335] width 1304 height 589
drag, startPoint x: 873, startPoint y: 505, endPoint x: 306, endPoint y: 326, distance: 595.3
click at [0, 304] on html "/ [PERSON_NAME] [PERSON_NAME] Loading... / [PERSON_NAME] Loading... [PERSON_NAM…" at bounding box center [652, 315] width 1304 height 630
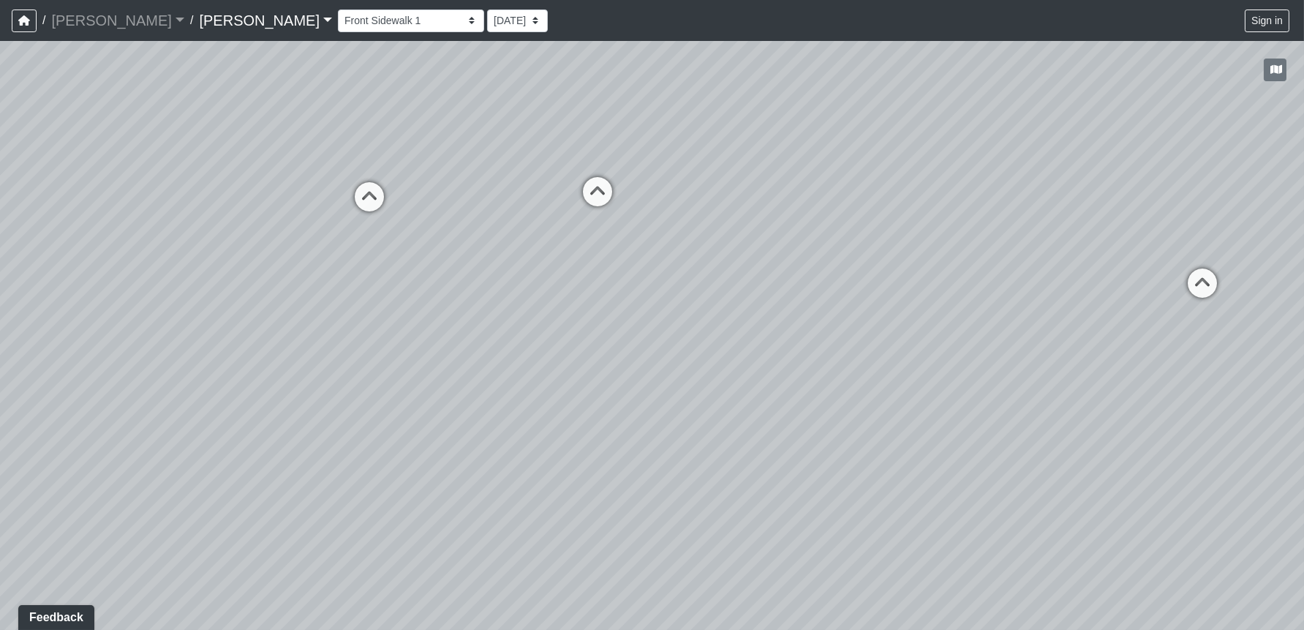
drag, startPoint x: 695, startPoint y: 248, endPoint x: 244, endPoint y: 425, distance: 484.2
click at [214, 446] on div "Loading... Leasing Entry 1 Loading... Front Sidewalk 2 Loading... Side Parking …" at bounding box center [652, 335] width 1304 height 589
drag, startPoint x: 602, startPoint y: 236, endPoint x: 924, endPoint y: 410, distance: 365.6
click at [924, 410] on div "Loading... Leasing Entry 1 Loading... Front Sidewalk 2 Loading... Side Parking …" at bounding box center [652, 335] width 1304 height 589
drag, startPoint x: 1075, startPoint y: 488, endPoint x: 1189, endPoint y: 408, distance: 138.6
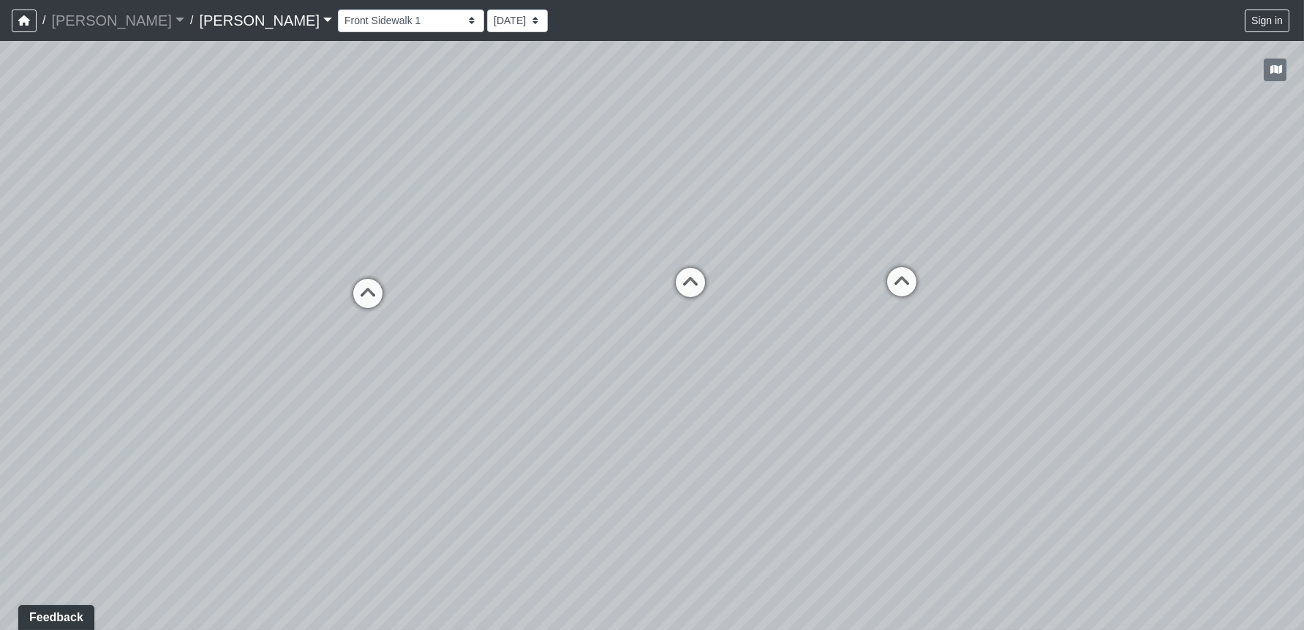
click at [1189, 408] on div "Loading... Leasing Entry 1 Loading... Front Sidewalk 2 Loading... Side Parking …" at bounding box center [652, 335] width 1304 height 589
drag, startPoint x: 373, startPoint y: 458, endPoint x: -86, endPoint y: 211, distance: 520.7
click at [0, 211] on html "/ [PERSON_NAME] [PERSON_NAME] Loading... / [PERSON_NAME] Loading... [PERSON_NAM…" at bounding box center [652, 315] width 1304 height 630
drag, startPoint x: 922, startPoint y: 161, endPoint x: 757, endPoint y: 429, distance: 314.9
click at [757, 429] on div "Loading... Leasing Entry 1 Loading... Front Sidewalk 2 Loading... Side Parking …" at bounding box center [652, 335] width 1304 height 589
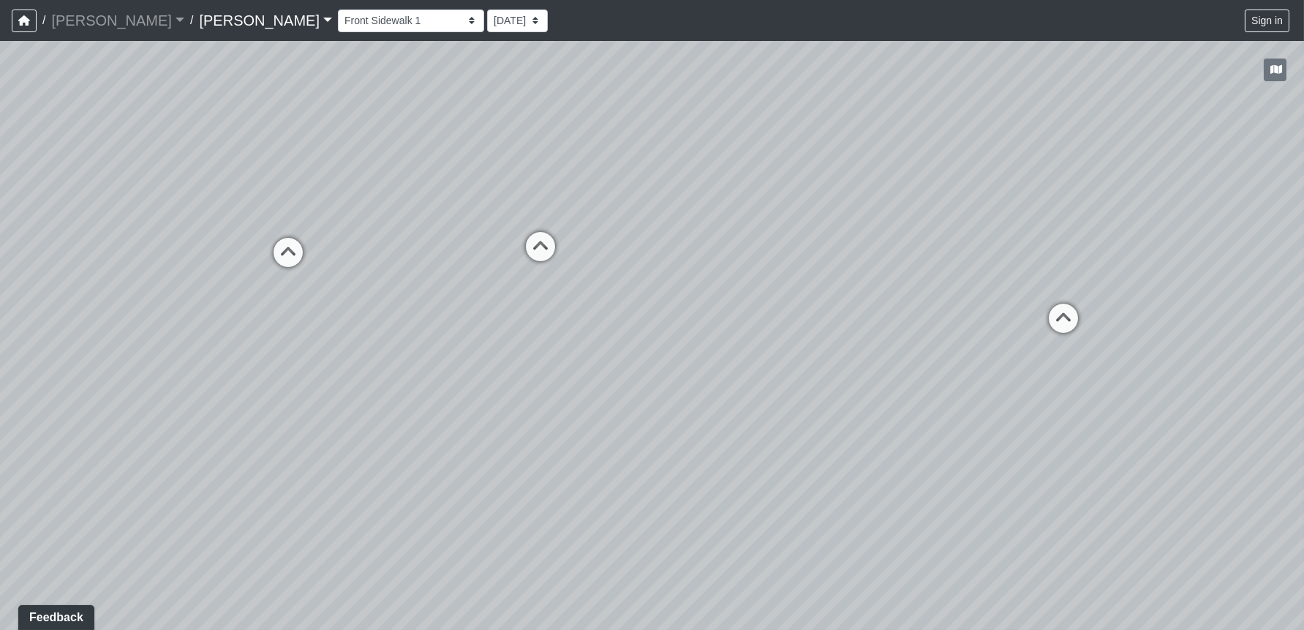
drag, startPoint x: 860, startPoint y: 572, endPoint x: 950, endPoint y: 511, distance: 109.0
click at [950, 511] on div "Loading... Leasing Entry 1 Loading... Front Sidewalk 2 Loading... Side Parking …" at bounding box center [652, 335] width 1304 height 589
drag, startPoint x: 665, startPoint y: 482, endPoint x: 714, endPoint y: 533, distance: 70.4
click at [714, 533] on div "Loading... Leasing Entry 1 Loading... Front Sidewalk 2 Loading... Side Parking …" at bounding box center [652, 335] width 1304 height 589
drag, startPoint x: 1073, startPoint y: 557, endPoint x: 544, endPoint y: 375, distance: 560.3
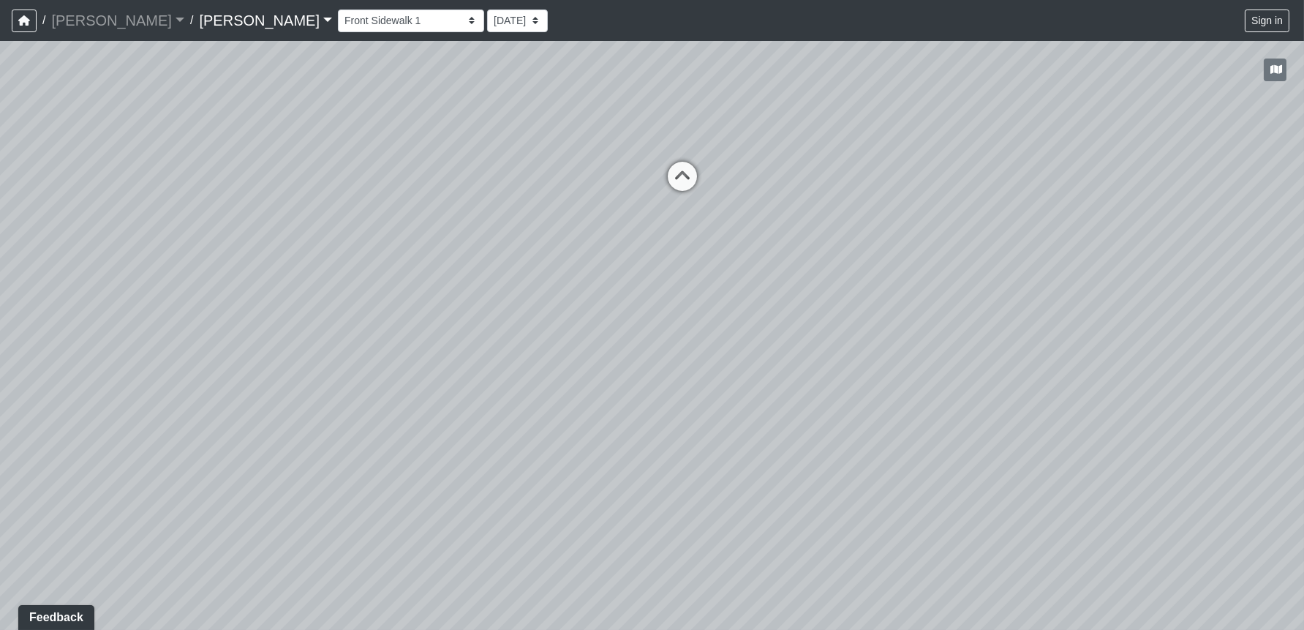
click at [544, 375] on div "Loading... Leasing Entry 1 Loading... Front Sidewalk 2 Loading... Side Parking …" at bounding box center [652, 335] width 1304 height 589
drag, startPoint x: 535, startPoint y: 458, endPoint x: 1042, endPoint y: 373, distance: 514.0
click at [1093, 337] on div "Loading... Leasing Entry 1 Loading... Front Sidewalk 2 Loading... Side Parking …" at bounding box center [652, 335] width 1304 height 589
drag, startPoint x: 555, startPoint y: 459, endPoint x: 1131, endPoint y: 713, distance: 630.2
click at [1131, 629] on html "/ [PERSON_NAME] [PERSON_NAME] Loading... / [PERSON_NAME] Loading... [PERSON_NAM…" at bounding box center [652, 315] width 1304 height 630
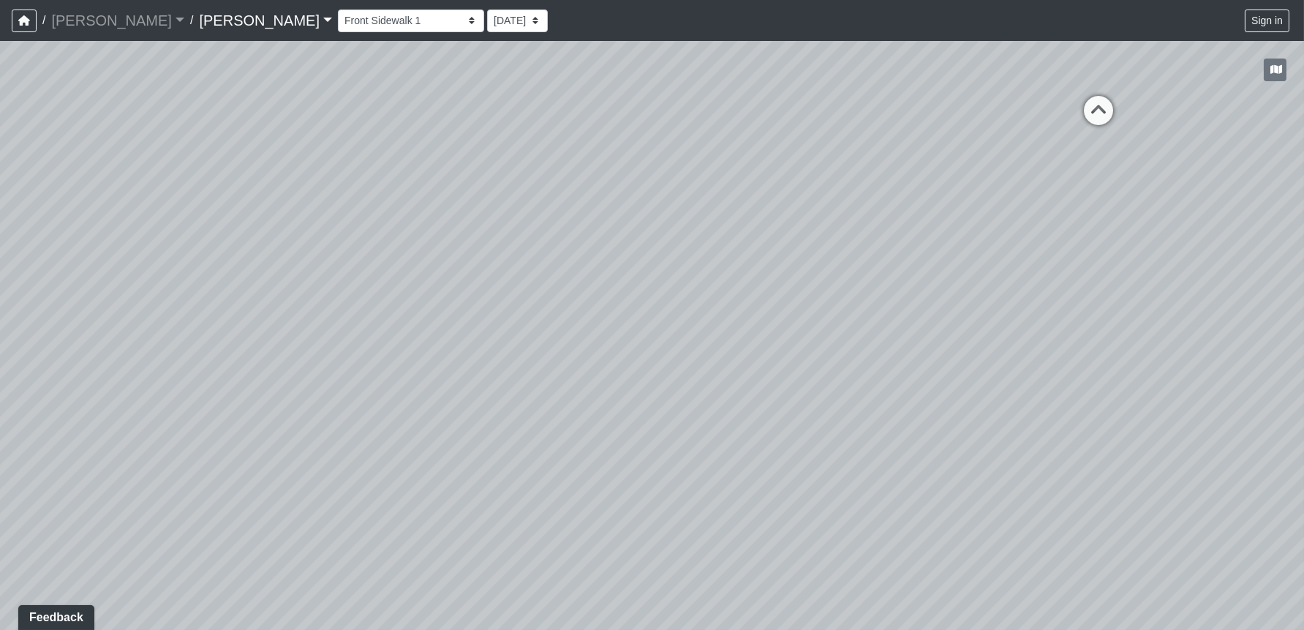
drag, startPoint x: 362, startPoint y: 467, endPoint x: 1101, endPoint y: 363, distance: 746.2
click at [1101, 362] on div "Loading... Leasing Entry 1 Loading... Front Sidewalk 2 Loading... Side Parking …" at bounding box center [652, 335] width 1304 height 589
drag, startPoint x: 163, startPoint y: 200, endPoint x: -15, endPoint y: 402, distance: 269.5
click at [0, 402] on html "/ [PERSON_NAME] [PERSON_NAME] Loading... / [PERSON_NAME] Loading... [PERSON_NAM…" at bounding box center [652, 315] width 1304 height 630
drag, startPoint x: 655, startPoint y: 294, endPoint x: 199, endPoint y: 208, distance: 463.7
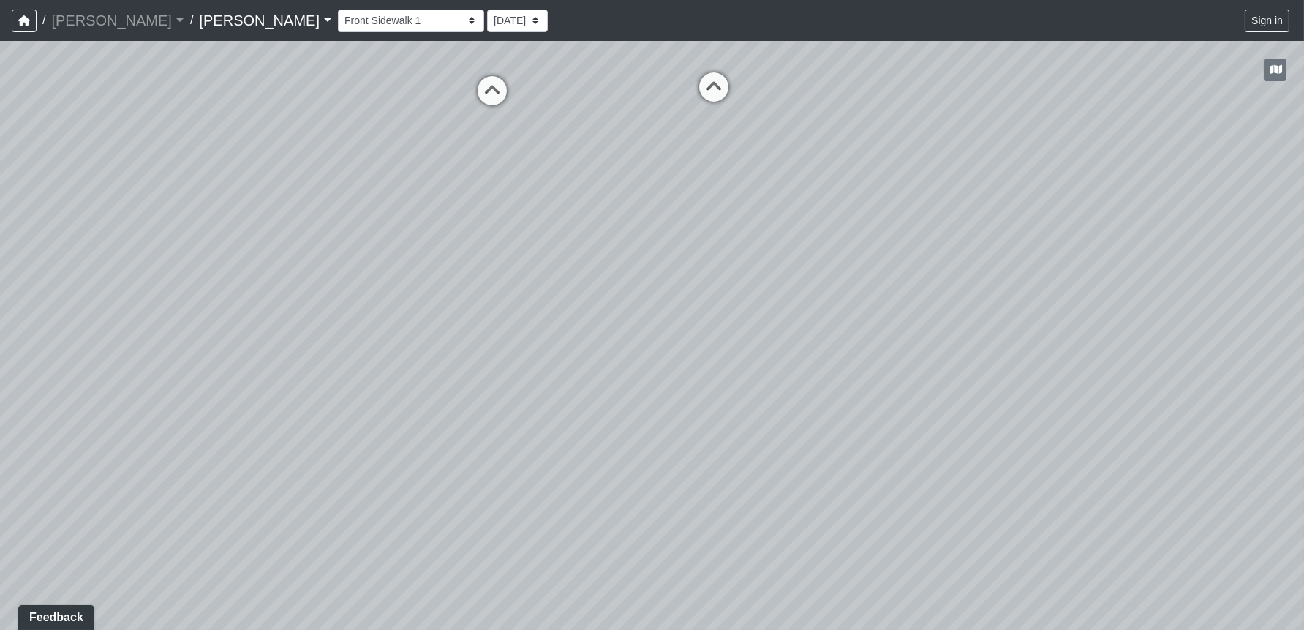
click at [0, 231] on html "/ [PERSON_NAME] [PERSON_NAME] Loading... / [PERSON_NAME] Loading... [PERSON_NAM…" at bounding box center [652, 315] width 1304 height 630
drag, startPoint x: 730, startPoint y: 224, endPoint x: 77, endPoint y: 138, distance: 658.9
click at [77, 138] on div "Loading... Leasing Entry 1 Loading... Front Sidewalk 2 Loading... Side Parking …" at bounding box center [652, 335] width 1304 height 589
click at [516, 337] on div "Loading... Leasing Entry 1 Loading... Front Sidewalk 2 Loading... Side Parking …" at bounding box center [652, 335] width 1304 height 589
drag, startPoint x: 441, startPoint y: 279, endPoint x: 953, endPoint y: 481, distance: 550.7
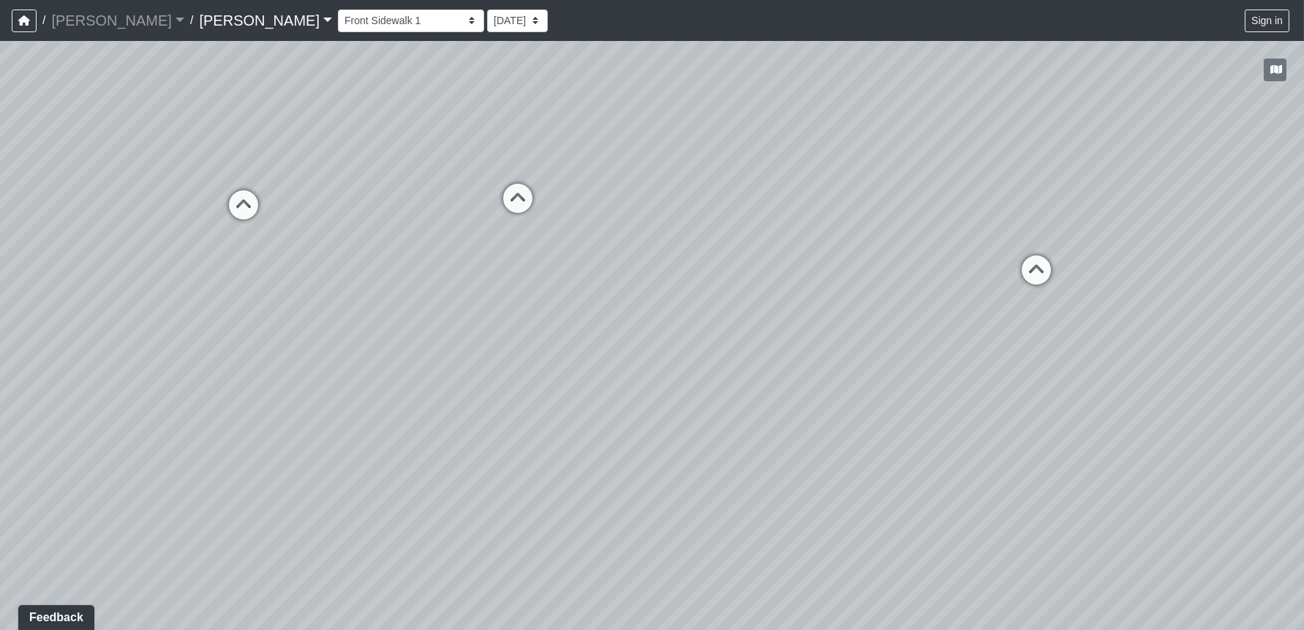
click at [953, 481] on div "Loading... Leasing Entry 1 Loading... Front Sidewalk 2 Loading... Side Parking …" at bounding box center [652, 335] width 1304 height 589
drag, startPoint x: 702, startPoint y: 176, endPoint x: 757, endPoint y: 200, distance: 60.3
click at [757, 200] on div "Loading... Leasing Entry 1 Loading... Front Sidewalk 2 Loading... Side Parking …" at bounding box center [652, 335] width 1304 height 589
drag, startPoint x: 508, startPoint y: 310, endPoint x: 252, endPoint y: 374, distance: 264.5
click at [252, 374] on div "Loading... Leasing Entry 1 Loading... Front Sidewalk 2 Loading... Side Parking …" at bounding box center [652, 335] width 1304 height 589
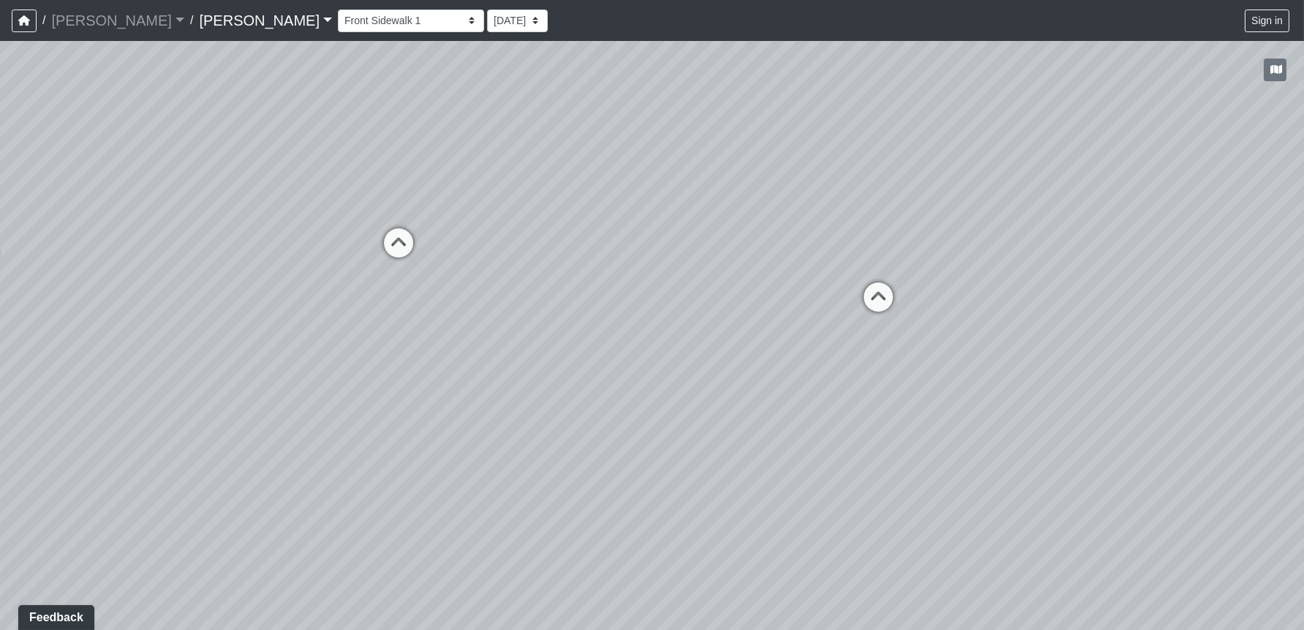
drag, startPoint x: 798, startPoint y: 519, endPoint x: 835, endPoint y: 476, distance: 56.6
click at [835, 476] on div "Loading... Leasing Entry 1 Loading... Front Sidewalk 2 Loading... Side Parking …" at bounding box center [652, 335] width 1304 height 589
drag, startPoint x: 502, startPoint y: 312, endPoint x: 559, endPoint y: 197, distance: 128.2
click at [559, 197] on div "Loading... Leasing Entry 1 Loading... Front Sidewalk 2 Loading... Side Parking …" at bounding box center [652, 335] width 1304 height 589
drag, startPoint x: 922, startPoint y: 331, endPoint x: 794, endPoint y: 292, distance: 133.3
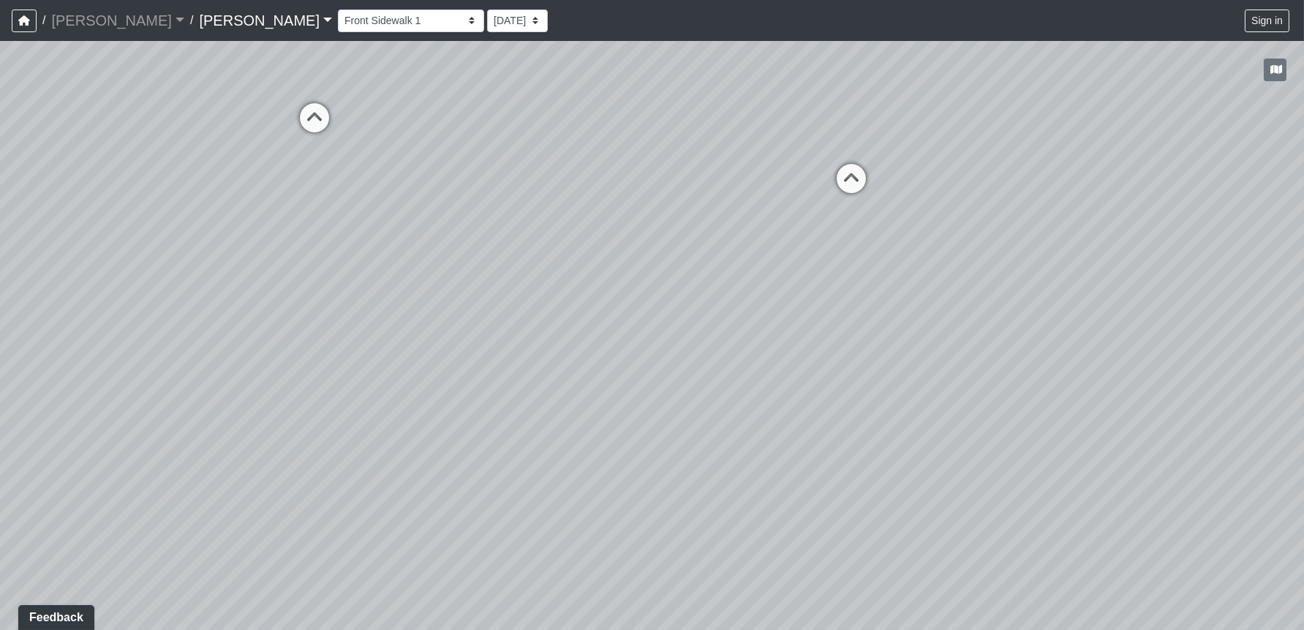
click at [794, 292] on div "Loading... Leasing Entry 1 Loading... Front Sidewalk 2 Loading... Side Parking …" at bounding box center [652, 335] width 1304 height 589
drag, startPoint x: 546, startPoint y: 547, endPoint x: 920, endPoint y: 601, distance: 377.6
click at [920, 601] on div "Loading... Leasing Entry 1 Loading... Front Sidewalk 2 Loading... Side Parking …" at bounding box center [652, 335] width 1304 height 589
drag, startPoint x: 432, startPoint y: 380, endPoint x: 876, endPoint y: 496, distance: 459.6
click at [876, 496] on div "Loading... Leasing Entry 1 Loading... Front Sidewalk 2 Loading... Side Parking …" at bounding box center [652, 335] width 1304 height 589
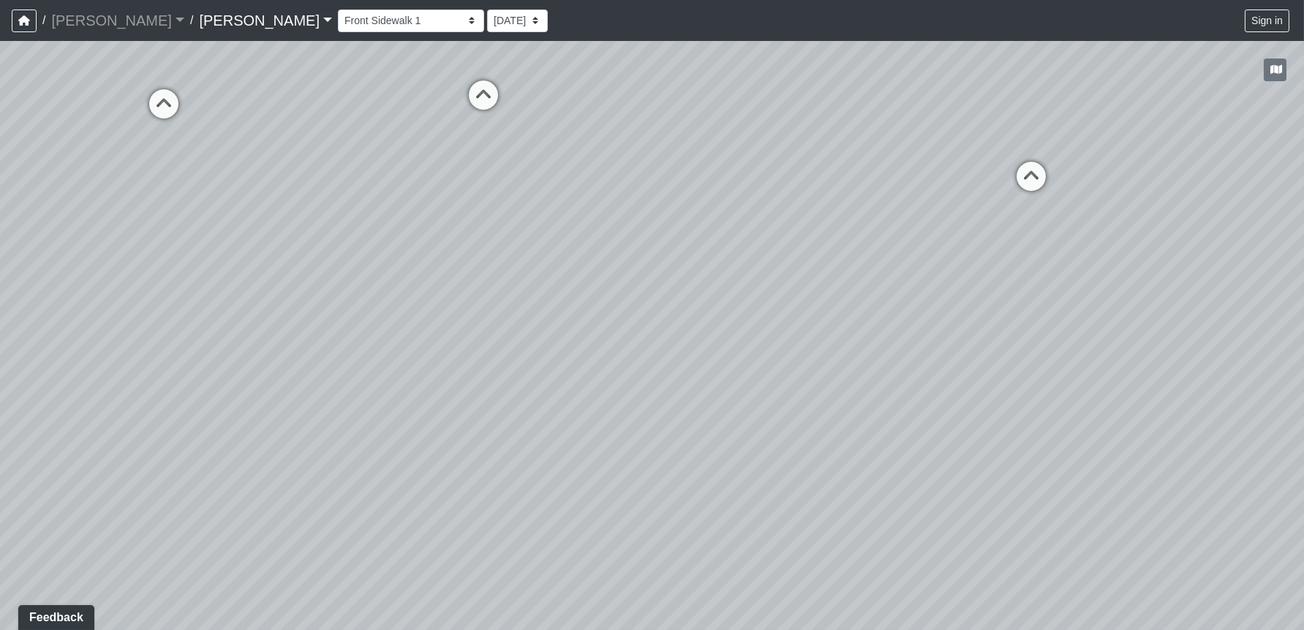
drag, startPoint x: 549, startPoint y: 479, endPoint x: -86, endPoint y: 293, distance: 661.8
click at [0, 293] on html "/ [PERSON_NAME] [PERSON_NAME] Loading... / [PERSON_NAME] Loading... [PERSON_NAM…" at bounding box center [652, 315] width 1304 height 630
drag, startPoint x: 218, startPoint y: 127, endPoint x: 96, endPoint y: 387, distance: 287.0
click at [96, 387] on div "Loading... Leasing Entry 1 Loading... Front Sidewalk 2 Loading... Side Parking …" at bounding box center [652, 335] width 1304 height 589
drag, startPoint x: 612, startPoint y: 465, endPoint x: 1002, endPoint y: 424, distance: 391.3
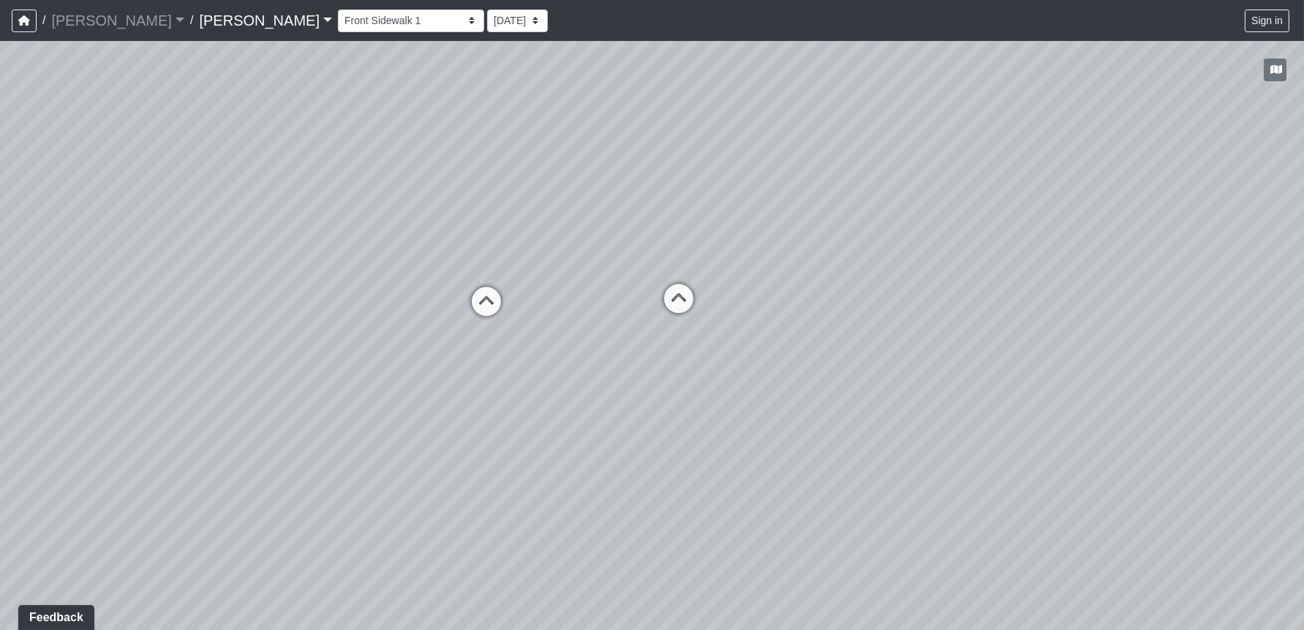
click at [1002, 424] on div "Loading... Leasing Entry 1 Loading... Front Sidewalk 2 Loading... Side Parking …" at bounding box center [652, 335] width 1304 height 589
drag, startPoint x: 510, startPoint y: 414, endPoint x: 802, endPoint y: 323, distance: 305.9
click at [802, 323] on div "Loading... Leasing Entry 1 Loading... Front Sidewalk 2 Loading... Side Parking …" at bounding box center [652, 335] width 1304 height 589
click at [679, 219] on icon at bounding box center [675, 230] width 44 height 44
select select "vX5TKZHNu9PpzBbtX9uLEP"
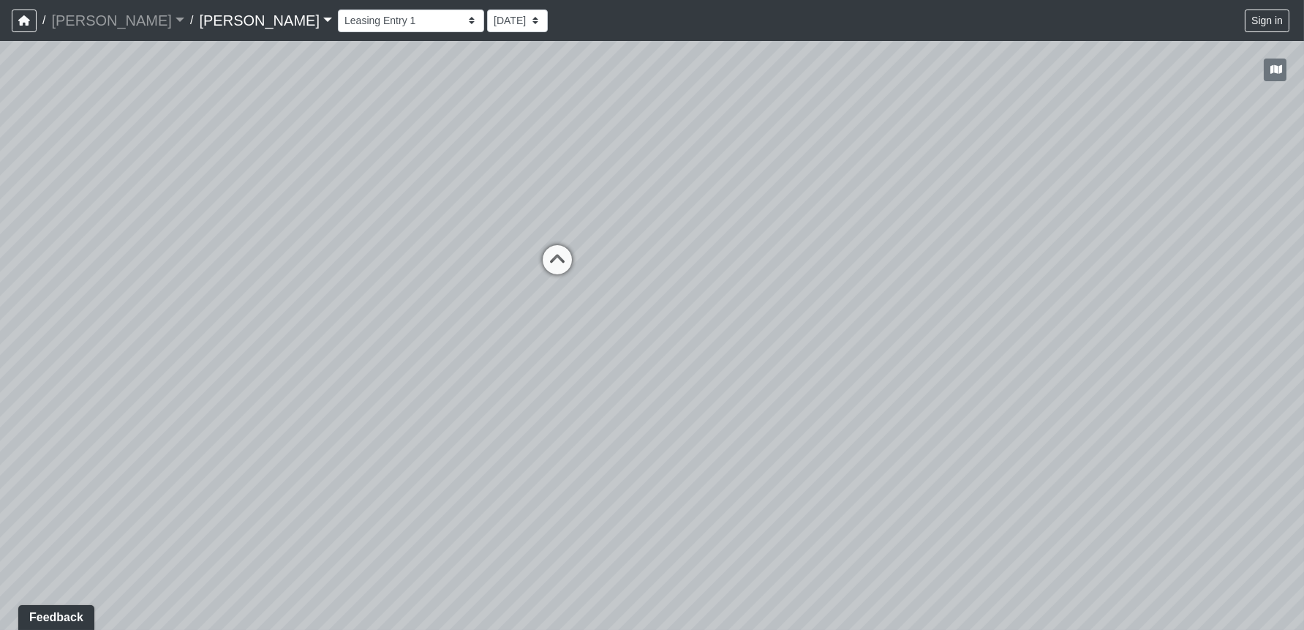
drag, startPoint x: 1025, startPoint y: 465, endPoint x: -80, endPoint y: 449, distance: 1104.8
click at [0, 449] on html "/ [PERSON_NAME] [PERSON_NAME] Loading... / [PERSON_NAME] Loading... [PERSON_NAM…" at bounding box center [652, 315] width 1304 height 630
drag, startPoint x: 911, startPoint y: 357, endPoint x: 751, endPoint y: 465, distance: 193.0
click at [751, 465] on div "Loading... Leasing Entry 1 Loading... Front Sidewalk 2 Loading... Side Parking …" at bounding box center [652, 335] width 1304 height 589
drag, startPoint x: 1114, startPoint y: 437, endPoint x: 504, endPoint y: 377, distance: 613.1
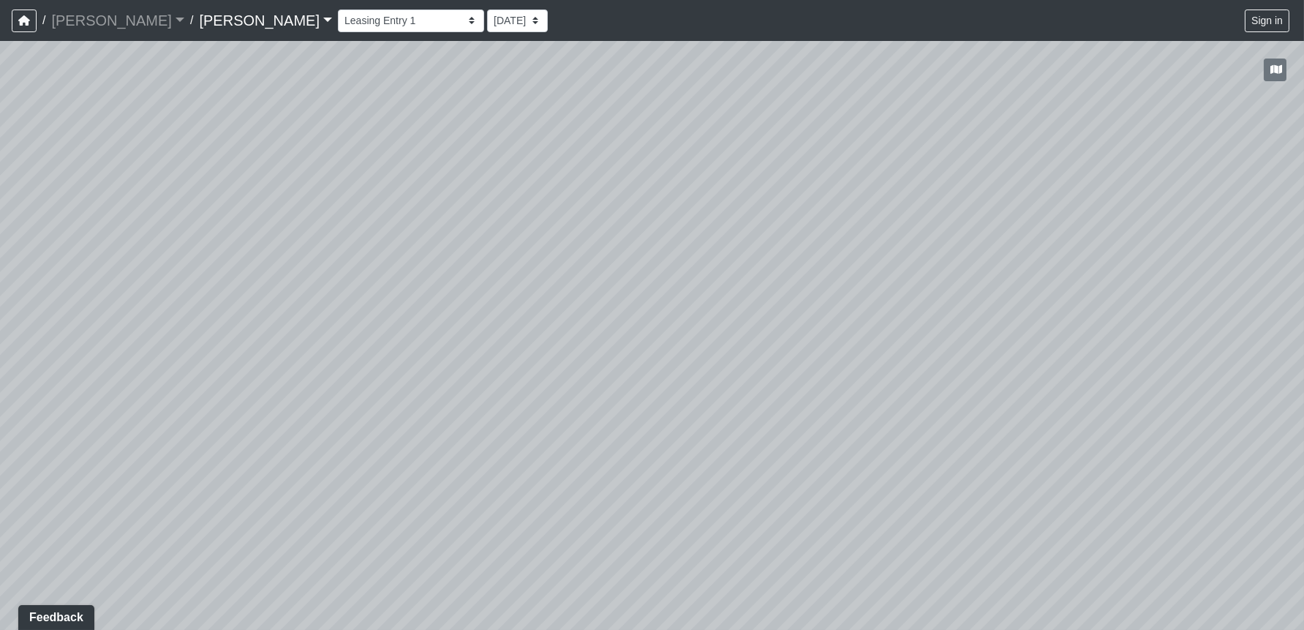
click at [504, 377] on div "Loading... Leasing Entry 1 Loading... Front Sidewalk 2 Loading... Side Parking …" at bounding box center [652, 335] width 1304 height 589
drag, startPoint x: 380, startPoint y: 347, endPoint x: 1249, endPoint y: 468, distance: 877.5
click at [1249, 468] on div "Loading... Leasing Entry 1 Loading... Front Sidewalk 2 Loading... Side Parking …" at bounding box center [652, 335] width 1304 height 589
drag, startPoint x: 1157, startPoint y: 534, endPoint x: -39, endPoint y: 188, distance: 1244.4
click at [0, 188] on html "/ [PERSON_NAME] [PERSON_NAME] Loading... / [PERSON_NAME] Loading... [PERSON_NAM…" at bounding box center [652, 315] width 1304 height 630
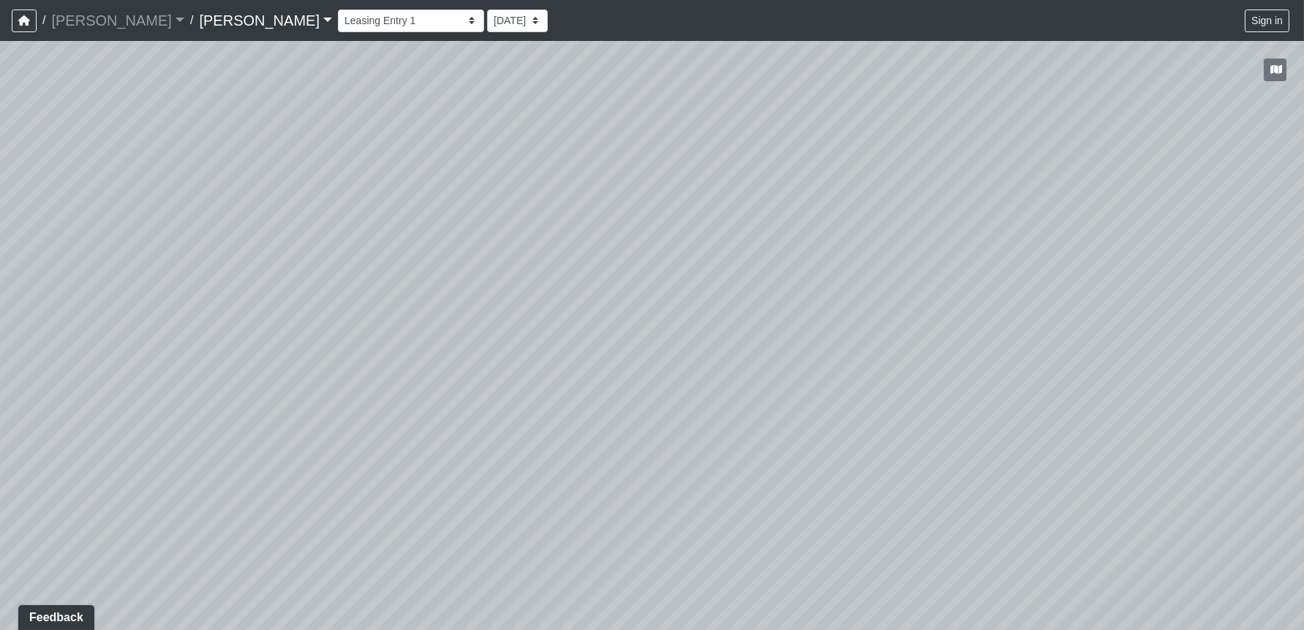
drag, startPoint x: 920, startPoint y: 97, endPoint x: 1375, endPoint y: 428, distance: 562.9
click at [1304, 428] on html "/ [PERSON_NAME] [PERSON_NAME] Loading... / [PERSON_NAME] Loading... [PERSON_NAM…" at bounding box center [652, 315] width 1304 height 630
drag, startPoint x: 742, startPoint y: 448, endPoint x: 1506, endPoint y: 535, distance: 769.4
click at [1304, 535] on html "/ [PERSON_NAME] [PERSON_NAME] Loading... / [PERSON_NAME] Loading... [PERSON_NAM…" at bounding box center [652, 315] width 1304 height 630
drag, startPoint x: 843, startPoint y: 473, endPoint x: -86, endPoint y: 149, distance: 984.0
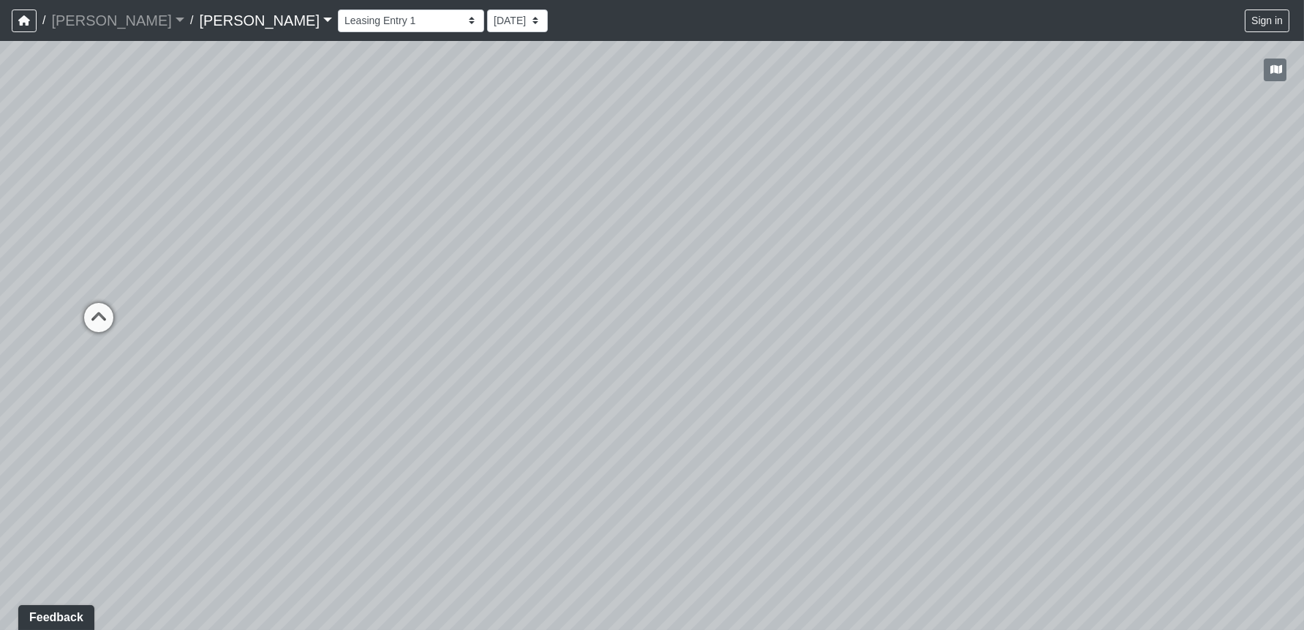
click at [0, 149] on html "/ [PERSON_NAME] [PERSON_NAME] Loading... / [PERSON_NAME] Loading... [PERSON_NAM…" at bounding box center [652, 315] width 1304 height 630
drag, startPoint x: 1002, startPoint y: 296, endPoint x: 348, endPoint y: 364, distance: 656.7
click at [348, 364] on div "Loading... Leasing Entry 1 Loading... Front Sidewalk 2 Loading... Side Parking …" at bounding box center [652, 335] width 1304 height 589
drag, startPoint x: 522, startPoint y: 274, endPoint x: 606, endPoint y: 406, distance: 156.9
click at [620, 463] on div "Loading... Leasing Entry 1 Loading... Front Sidewalk 2 Loading... Side Parking …" at bounding box center [652, 335] width 1304 height 589
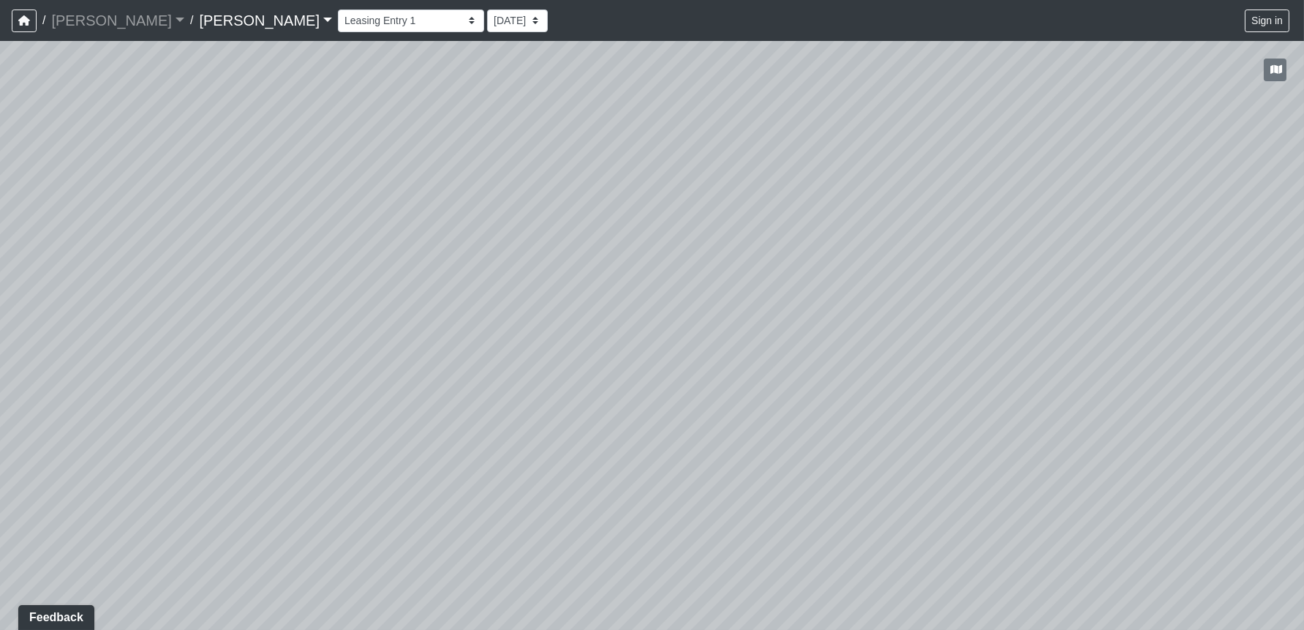
drag, startPoint x: 548, startPoint y: 347, endPoint x: 879, endPoint y: 2, distance: 478.6
click at [879, 2] on div "/ [PERSON_NAME] [PERSON_NAME] Loading... / [PERSON_NAME] Loading... [PERSON_NAM…" at bounding box center [652, 315] width 1304 height 630
drag, startPoint x: 595, startPoint y: 340, endPoint x: 1063, endPoint y: 568, distance: 520.2
click at [1063, 568] on div "Loading... Leasing Entry 1 Loading... Front Sidewalk 2 Loading... Side Parking …" at bounding box center [652, 335] width 1304 height 589
